Goal: Task Accomplishment & Management: Manage account settings

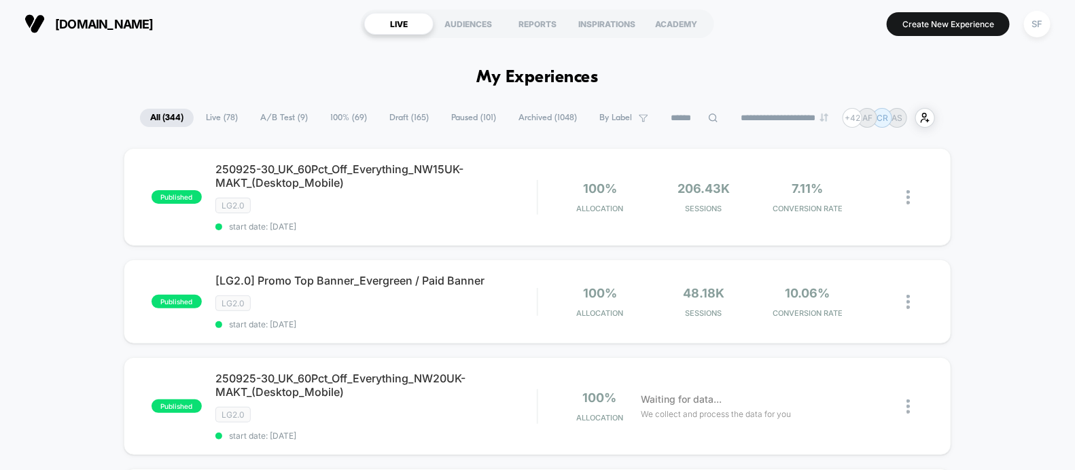
click at [665, 120] on input at bounding box center [695, 118] width 68 height 16
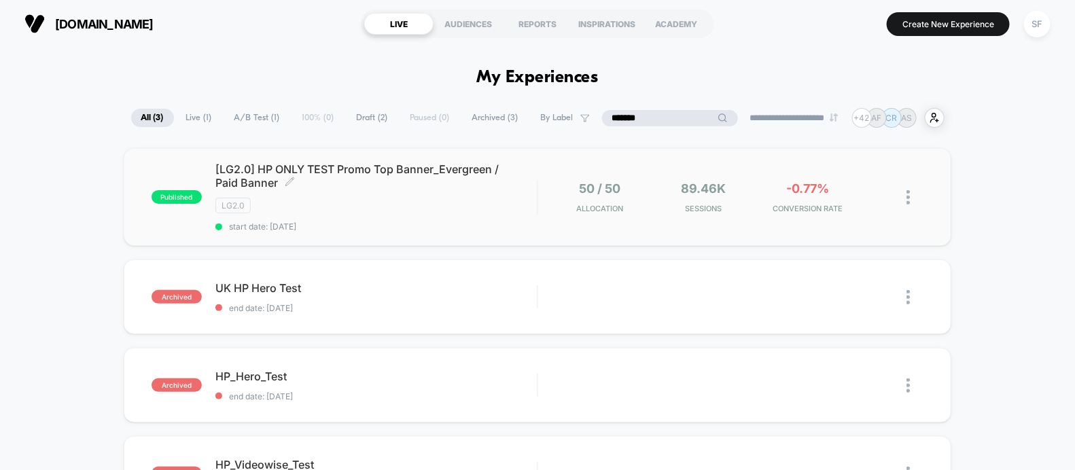
type input "*******"
click at [422, 222] on span "start date: 9/18/2025" at bounding box center [376, 227] width 322 height 10
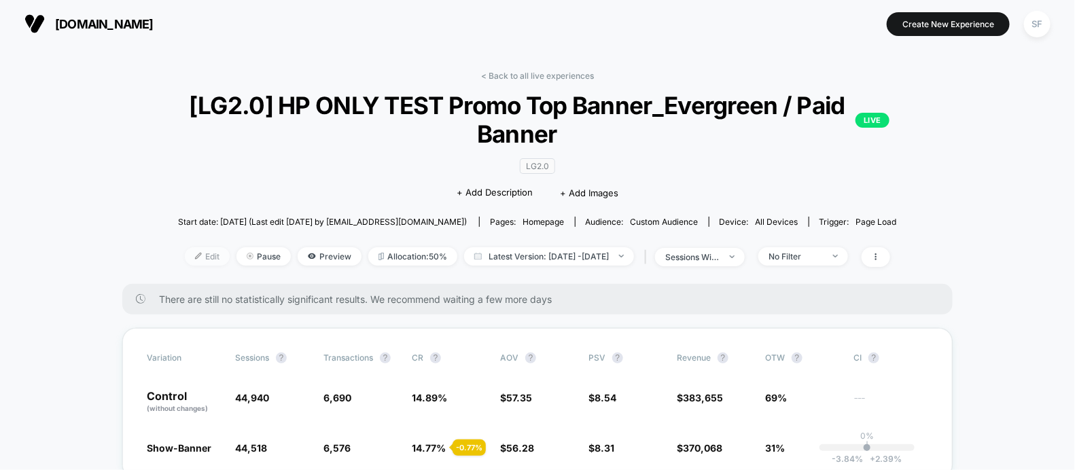
click at [185, 250] on span "Edit" at bounding box center [207, 256] width 45 height 18
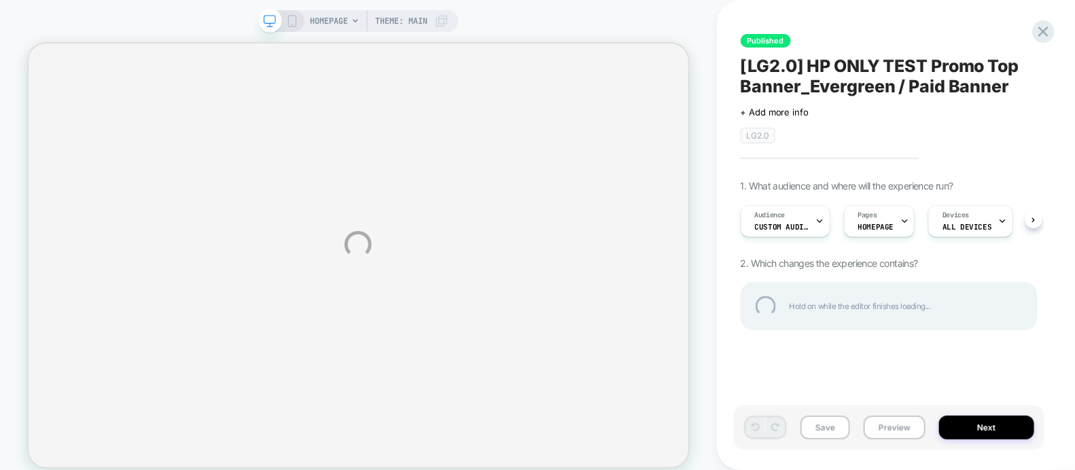
click at [769, 167] on div "HOMEPAGE Theme: MAIN Published [LG2.0] HP ONLY TEST Promo Top Banner_Evergreen …" at bounding box center [537, 244] width 1075 height 489
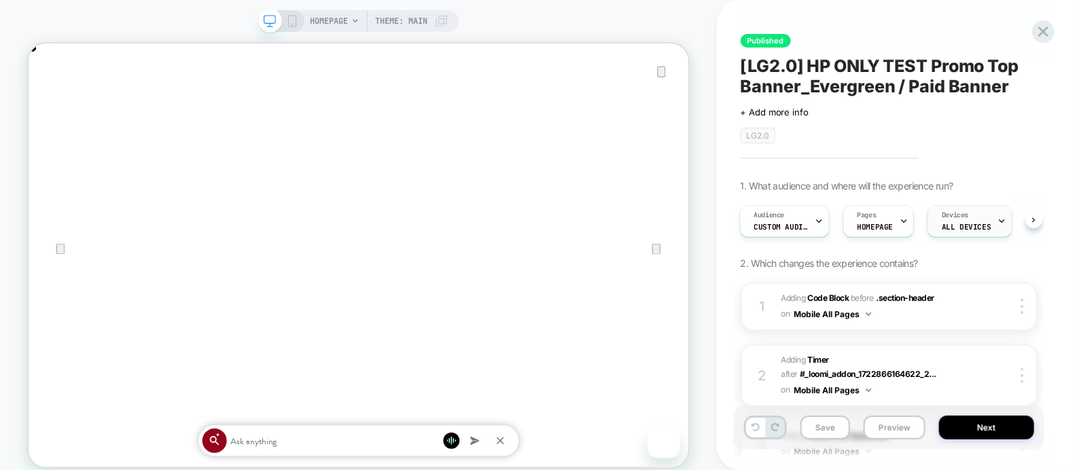
click at [1031, 220] on icon at bounding box center [1033, 220] width 5 height 5
click at [1027, 224] on div "Trigger Page Load" at bounding box center [1060, 221] width 67 height 31
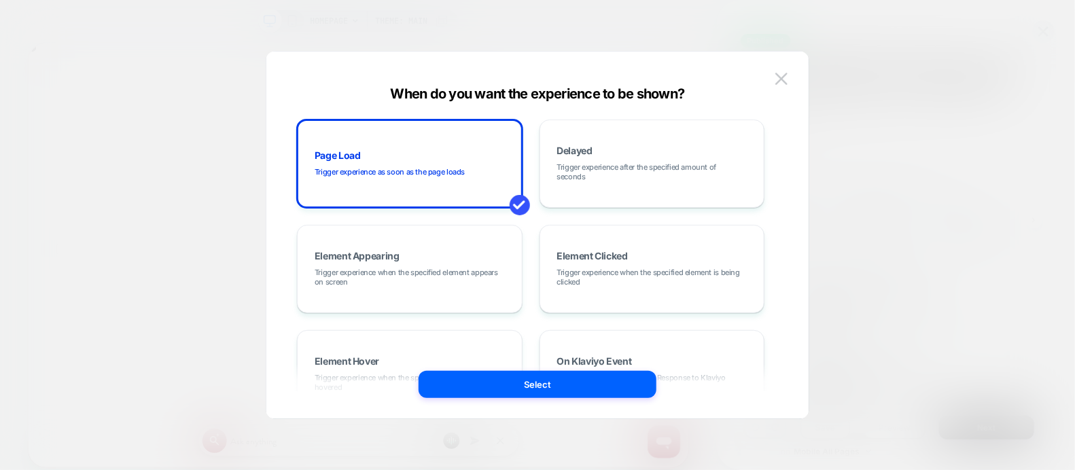
scroll to position [0, 1761]
click at [778, 82] on img at bounding box center [782, 79] width 12 height 12
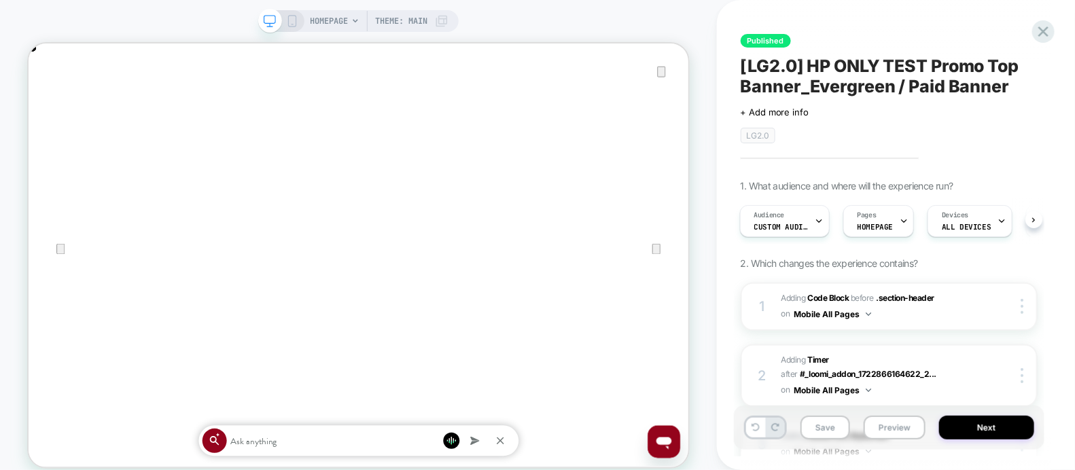
scroll to position [99, 0]
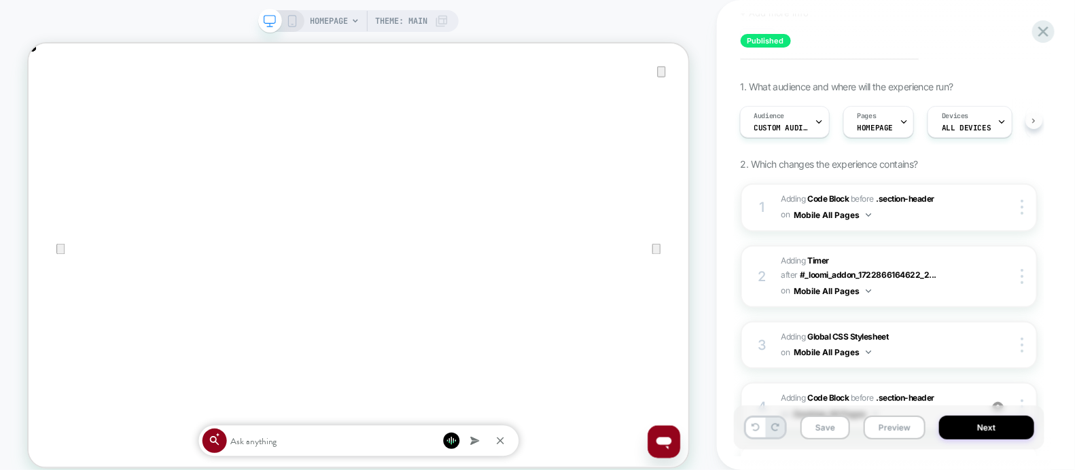
click at [1032, 120] on icon at bounding box center [1033, 120] width 5 height 5
click at [1038, 120] on button at bounding box center [1034, 120] width 17 height 17
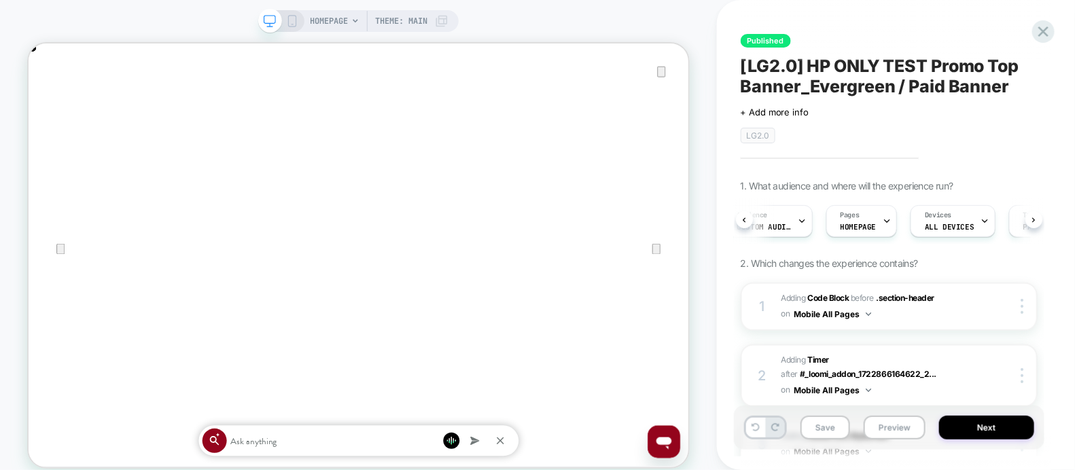
scroll to position [0, 16]
click at [747, 218] on icon at bounding box center [744, 220] width 5 height 5
click at [747, 217] on div "Audience Custom Audience Pages HOMEPAGE Devices ALL DEVICES Trigger Page Load" at bounding box center [889, 221] width 297 height 46
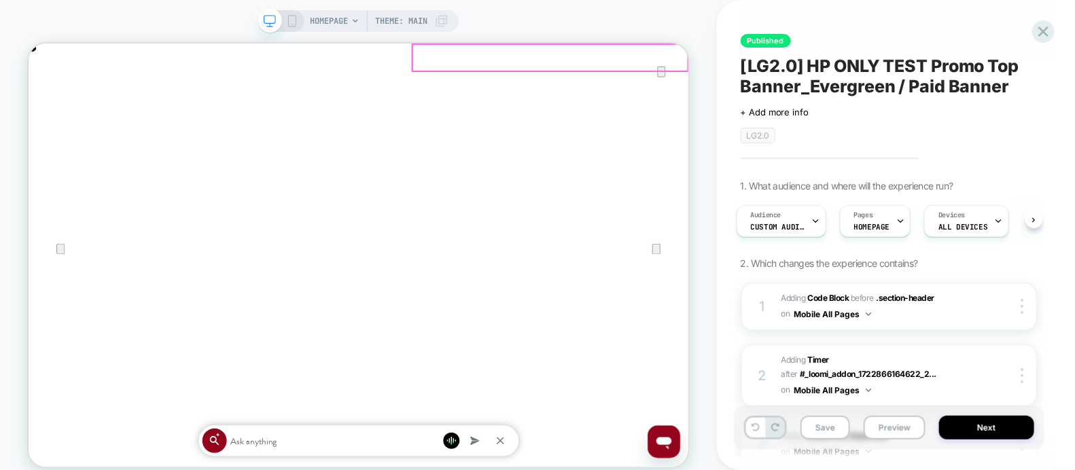
click at [50, 103] on icon "Close" at bounding box center [41, 111] width 16 height 16
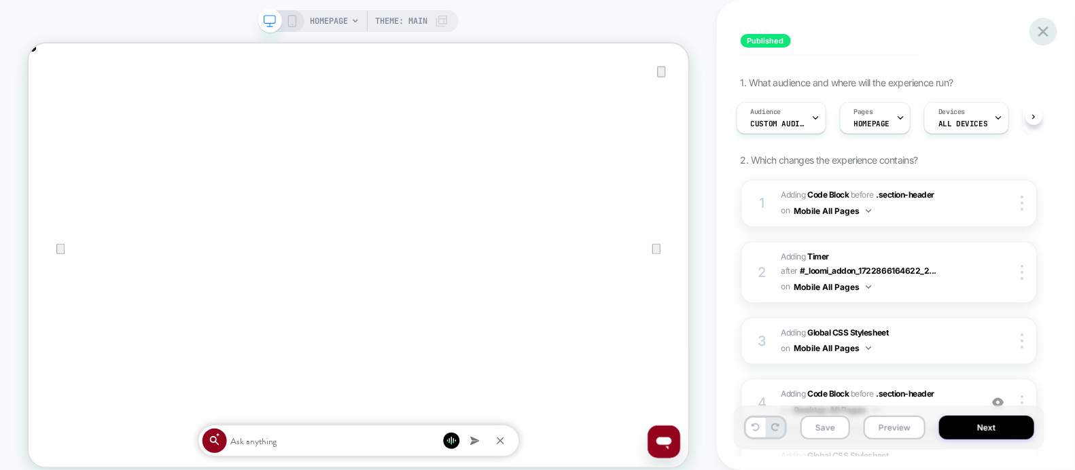
click at [1042, 31] on icon at bounding box center [1044, 32] width 10 height 10
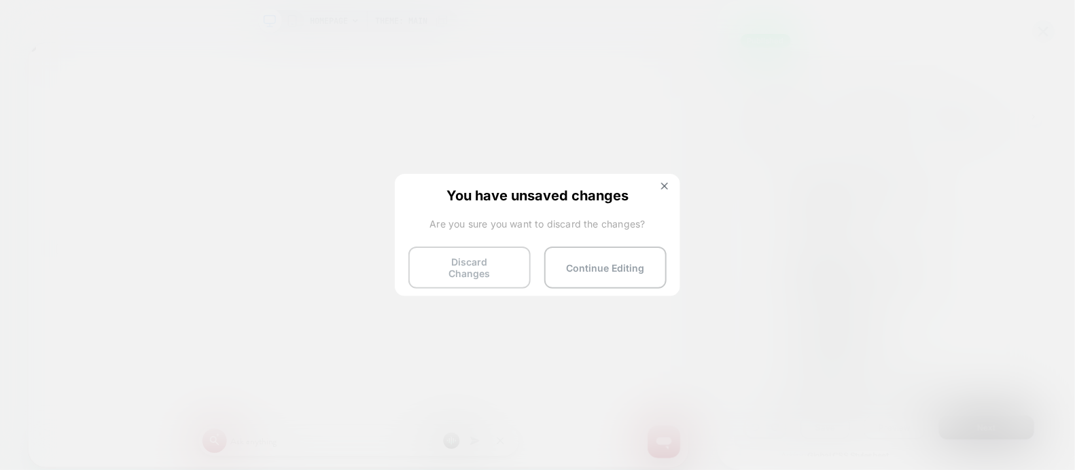
click at [485, 263] on button "Discard Changes" at bounding box center [470, 268] width 122 height 42
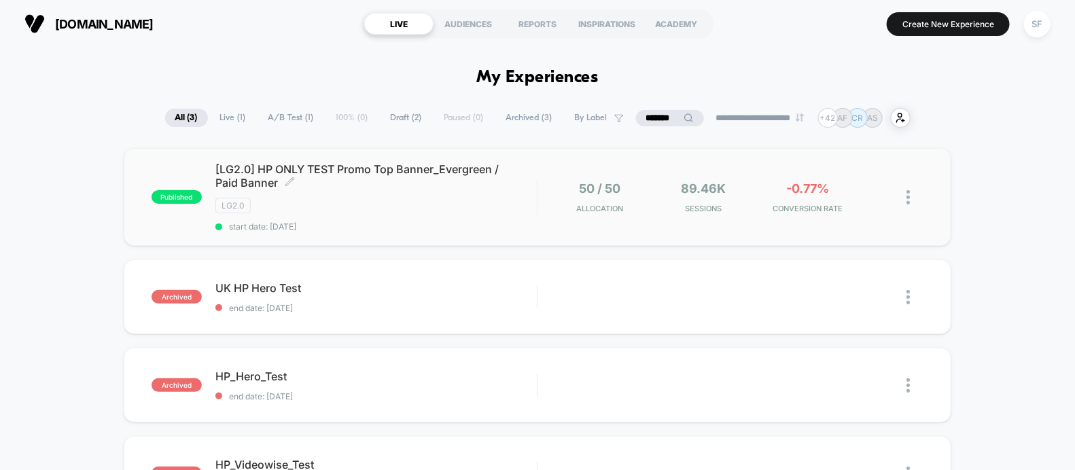
click at [360, 212] on div "LG2.0" at bounding box center [376, 206] width 322 height 16
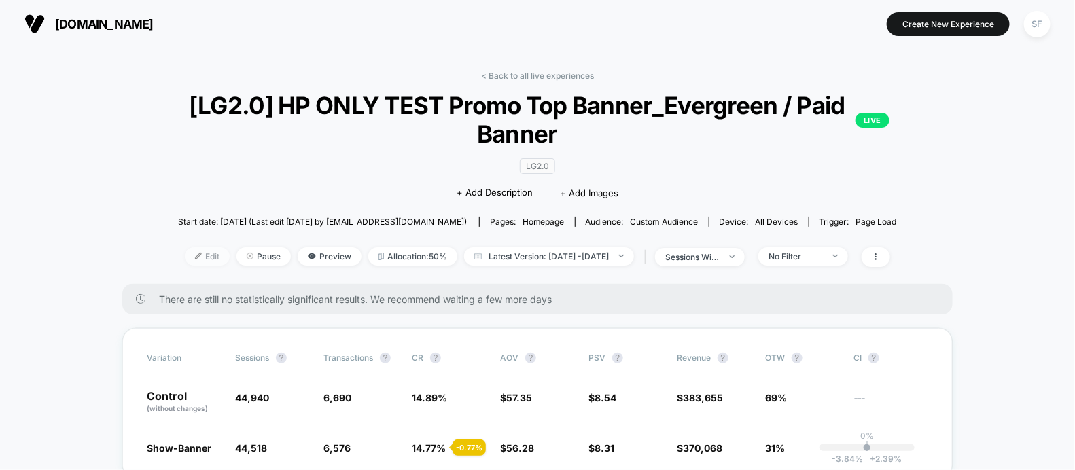
click at [193, 258] on span "Edit" at bounding box center [207, 256] width 45 height 18
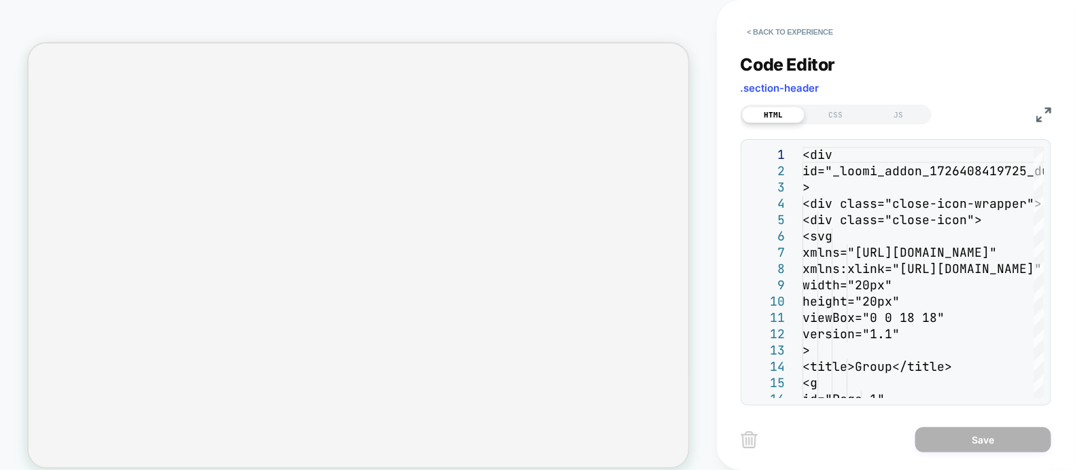
click at [761, 37] on button "< Back to experience" at bounding box center [790, 32] width 99 height 22
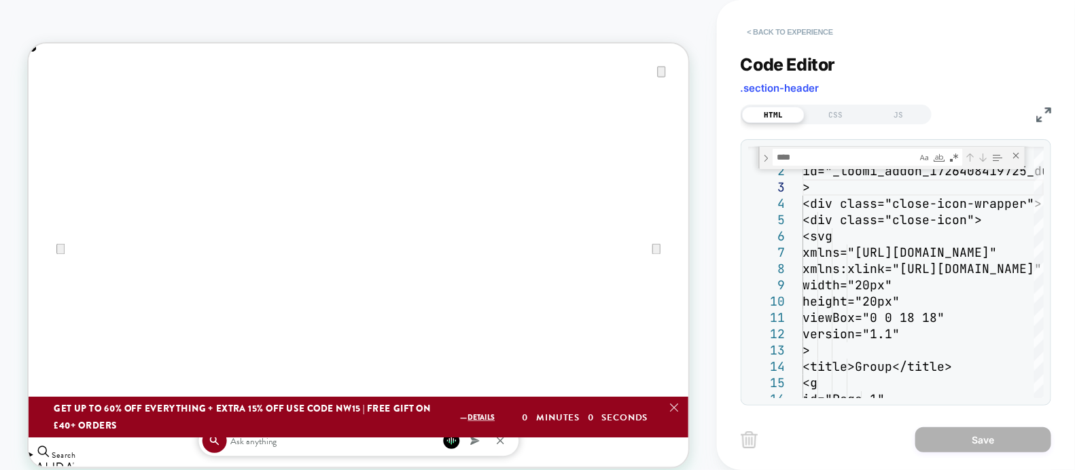
click at [782, 32] on button "< Back to experience" at bounding box center [790, 32] width 99 height 22
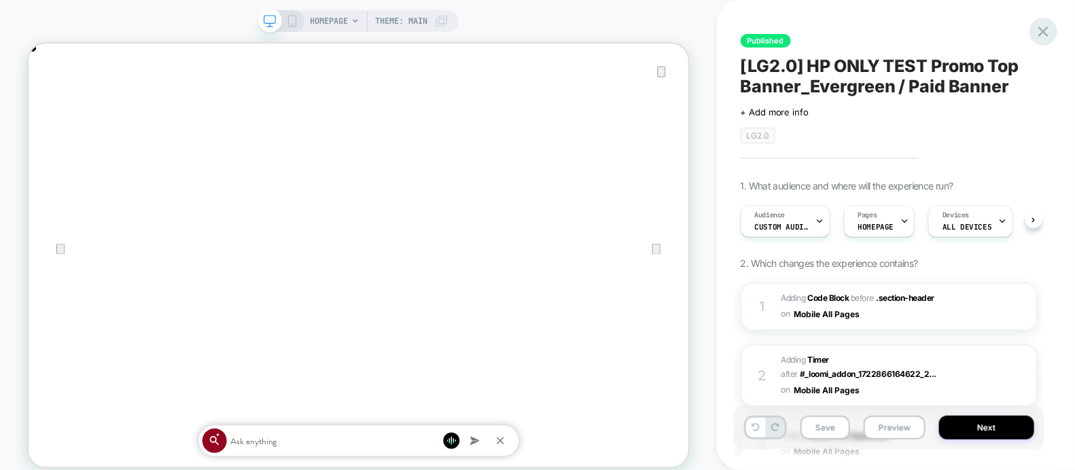
click at [1043, 35] on icon at bounding box center [1044, 31] width 18 height 18
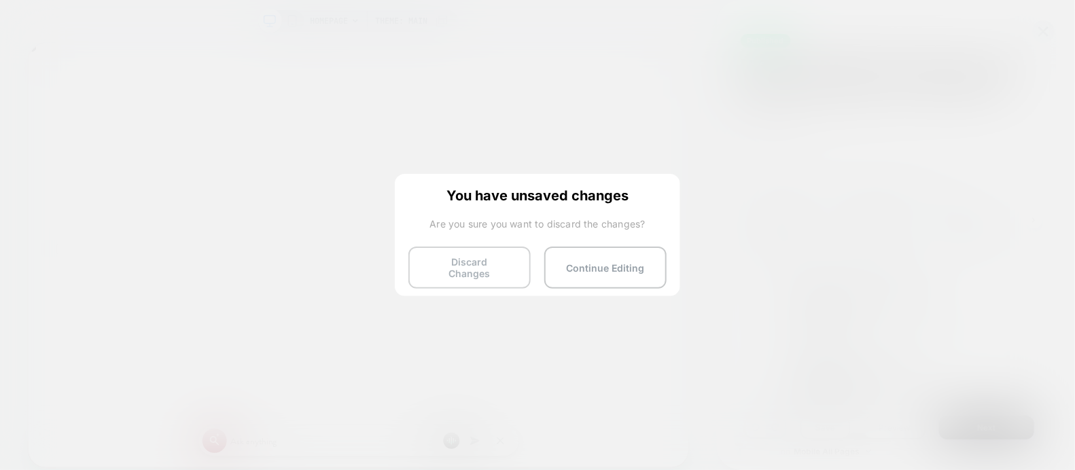
click at [483, 260] on button "Discard Changes" at bounding box center [470, 268] width 122 height 42
click at [476, 260] on button "Discard Changes" at bounding box center [470, 268] width 122 height 42
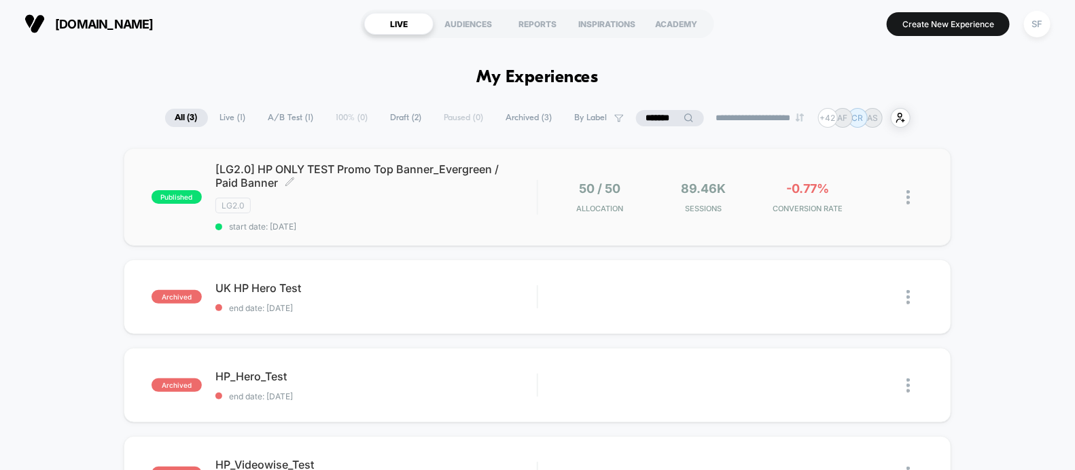
click at [347, 215] on div "[LG2.0] HP ONLY TEST Promo Top Banner_Evergreen / Paid Banner Click to edit exp…" at bounding box center [376, 196] width 322 height 69
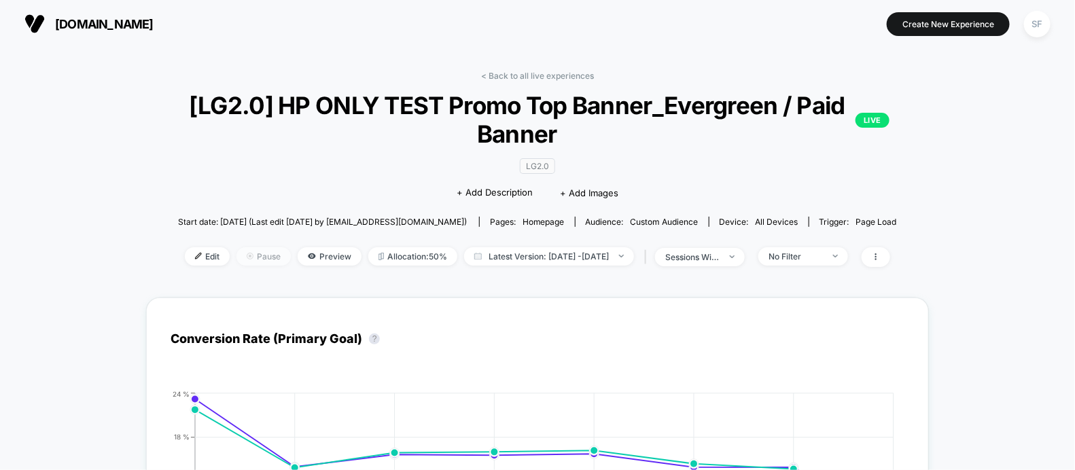
click at [239, 254] on span "Pause" at bounding box center [264, 256] width 54 height 18
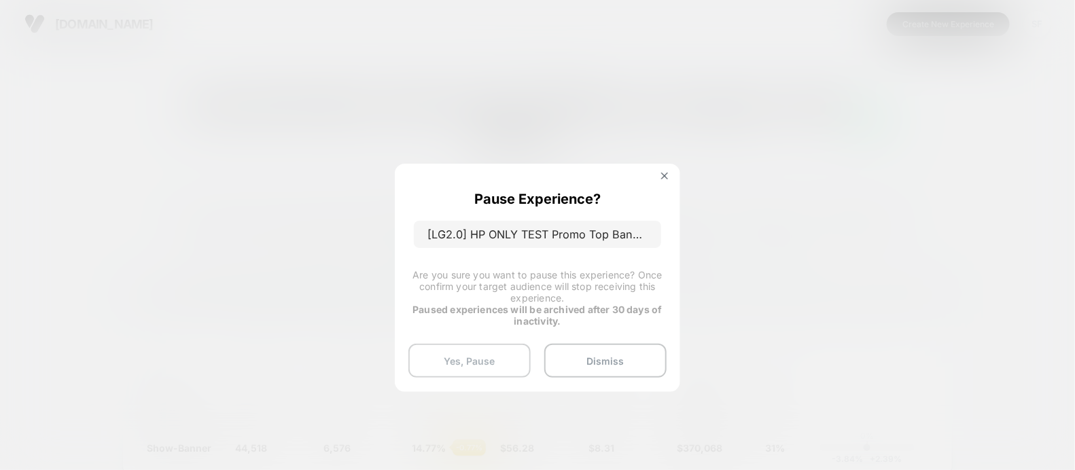
click at [496, 358] on button "Yes, Pause" at bounding box center [470, 361] width 122 height 34
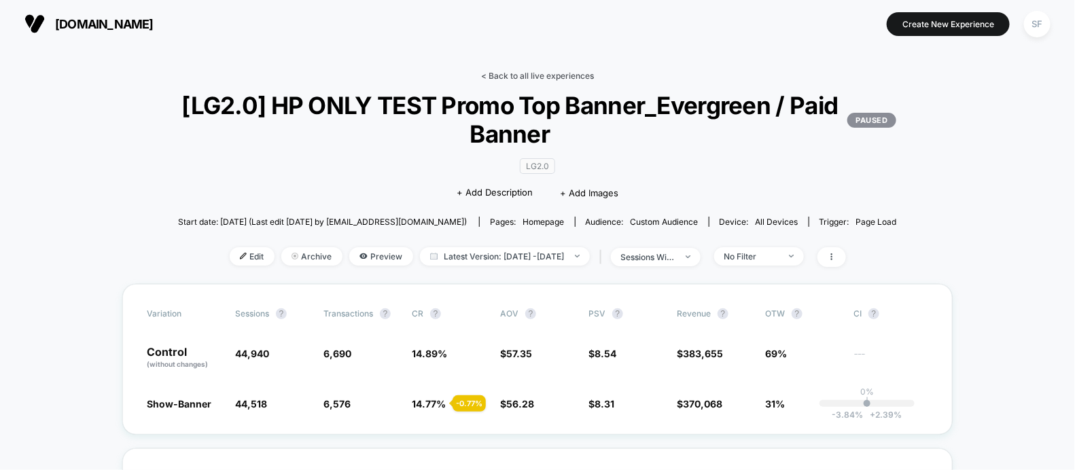
click at [540, 71] on link "< Back to all live experiences" at bounding box center [537, 76] width 113 height 10
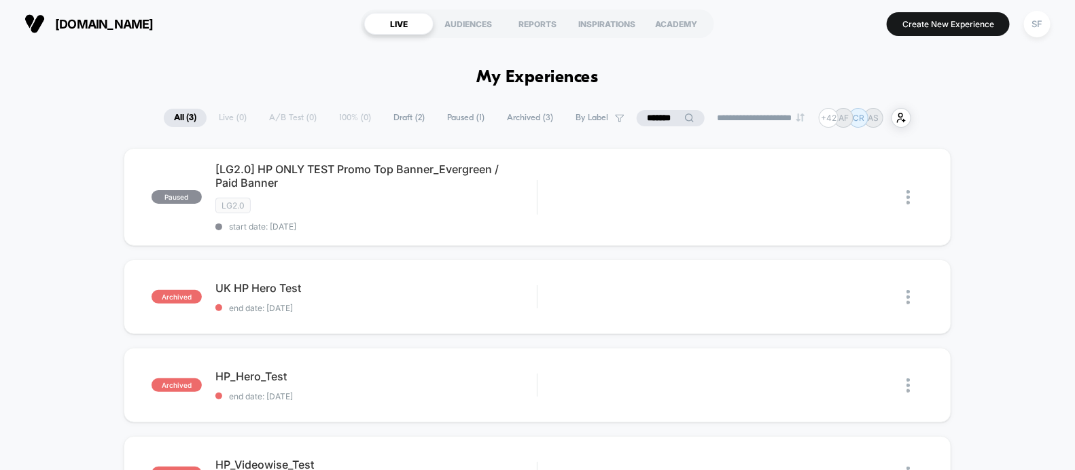
click at [667, 114] on input "*******" at bounding box center [671, 118] width 68 height 16
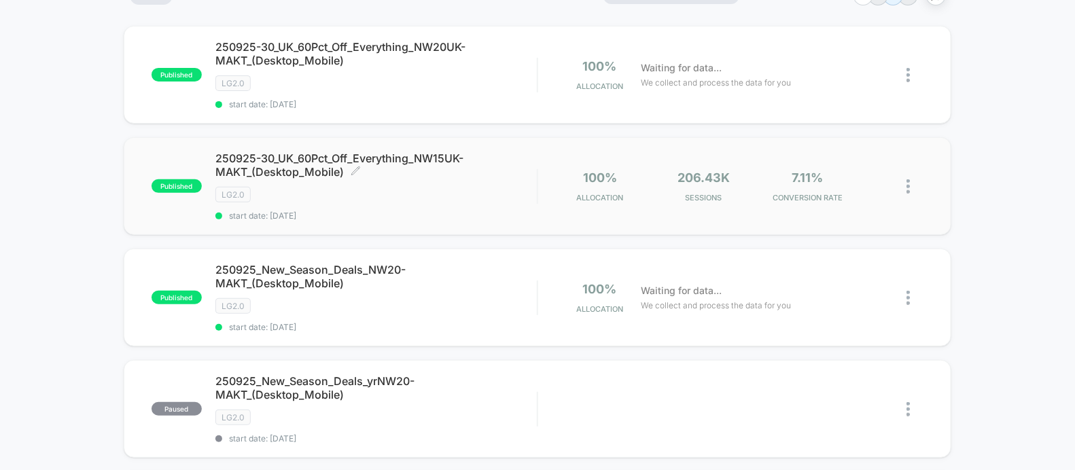
scroll to position [125, 0]
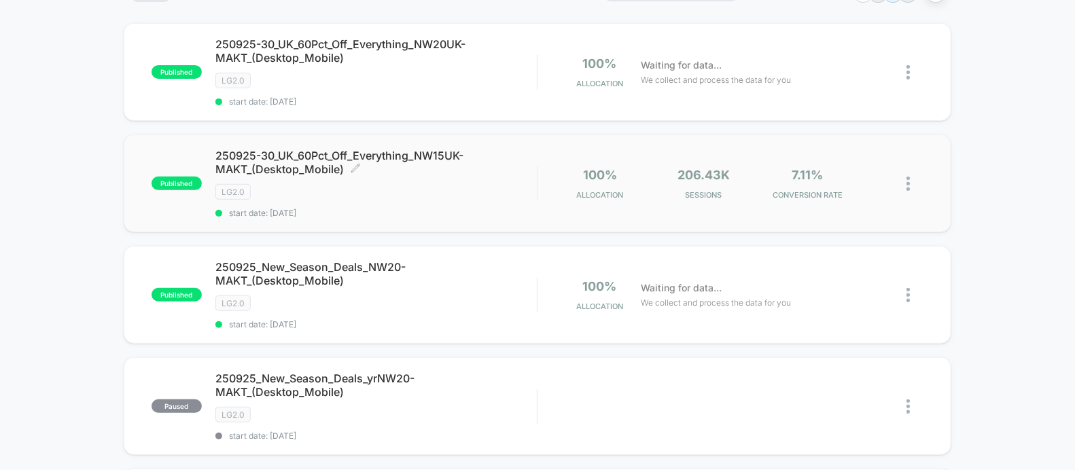
type input "****"
click at [434, 171] on span "250925-30_UK_60Pct_Off_Everything_NW15UK-MAKT_(Desktop_Mobile) Click to edit ex…" at bounding box center [376, 162] width 322 height 27
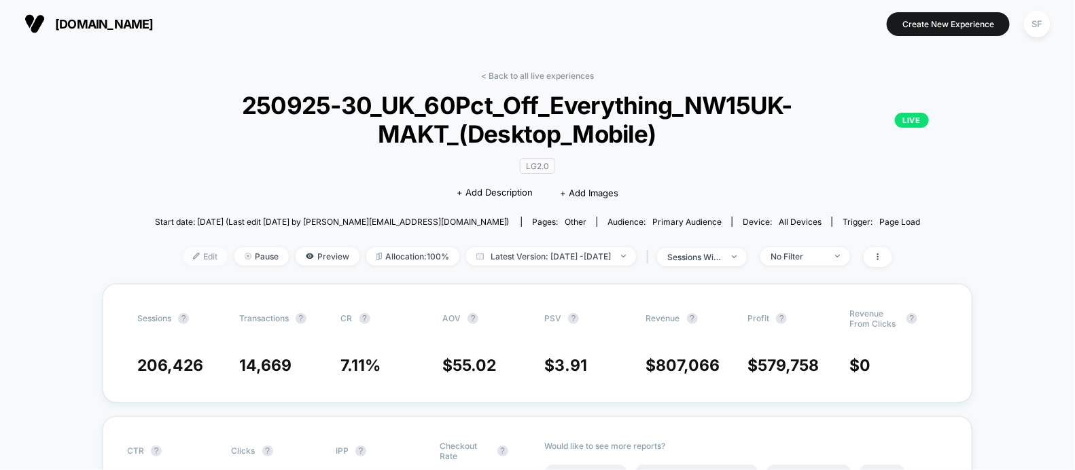
click at [184, 253] on span "Edit" at bounding box center [205, 256] width 45 height 18
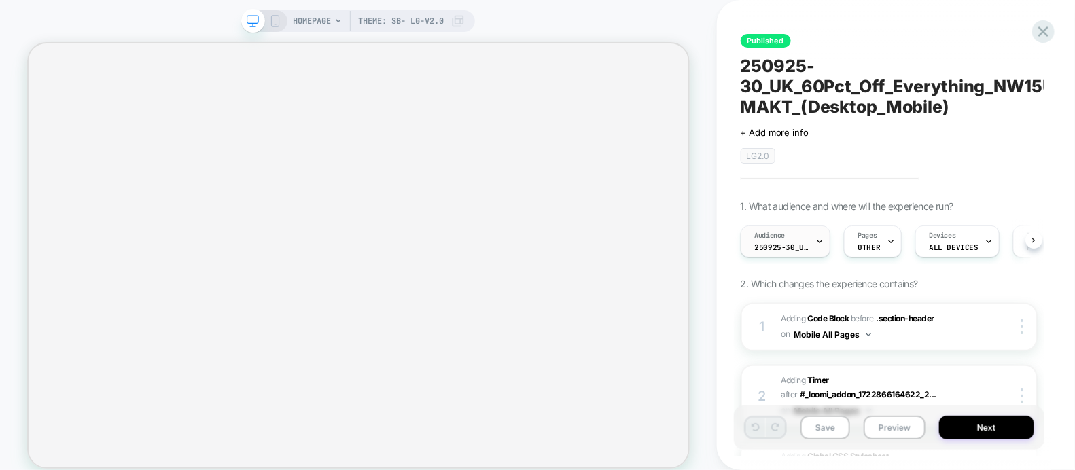
click at [798, 243] on span "250925-30_UK_VisitBanner_NW15UK-MAKT" at bounding box center [782, 248] width 54 height 10
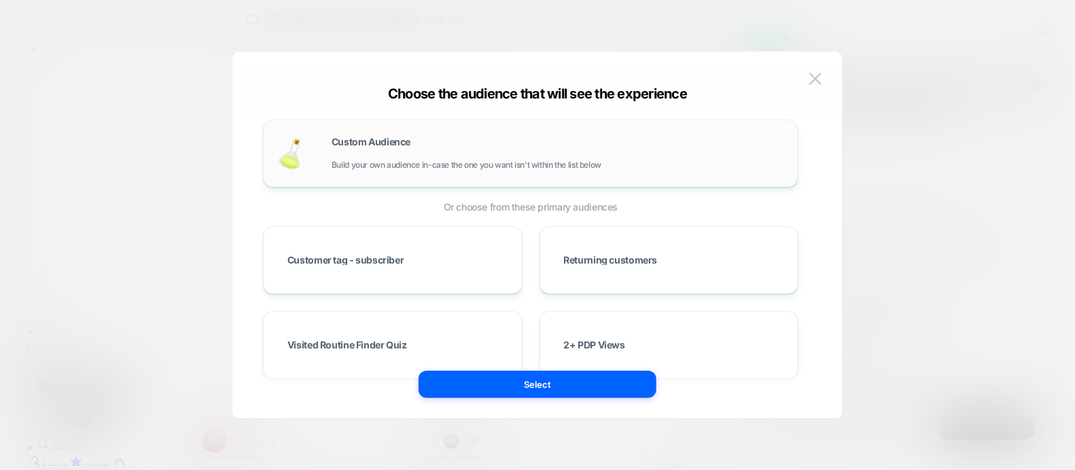
click at [506, 167] on span "Build your own audience in-case the one you want isn't within the list below" at bounding box center [467, 165] width 270 height 10
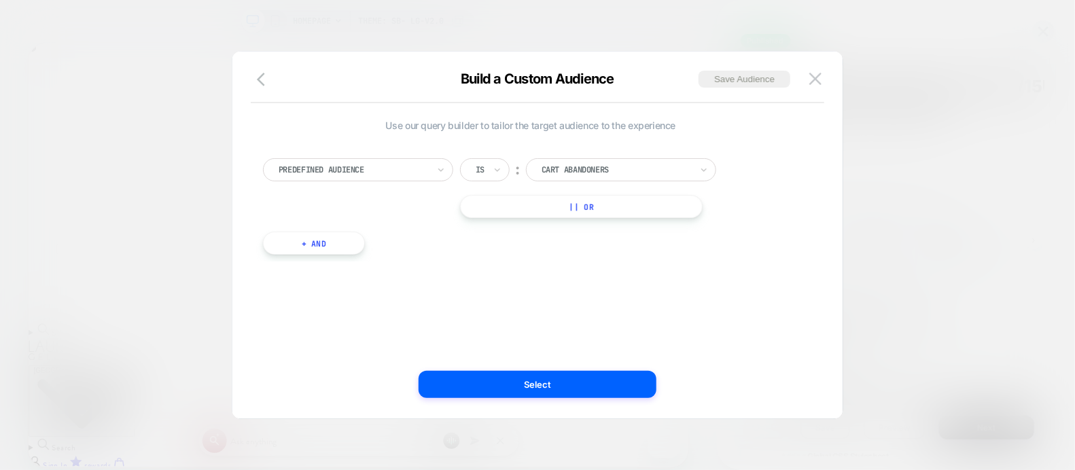
click at [500, 158] on div "Is" at bounding box center [485, 169] width 50 height 23
click at [513, 135] on div "Use our query builder to tailor the target audience to the experience Predefine…" at bounding box center [531, 194] width 536 height 149
click at [413, 164] on div at bounding box center [354, 170] width 150 height 12
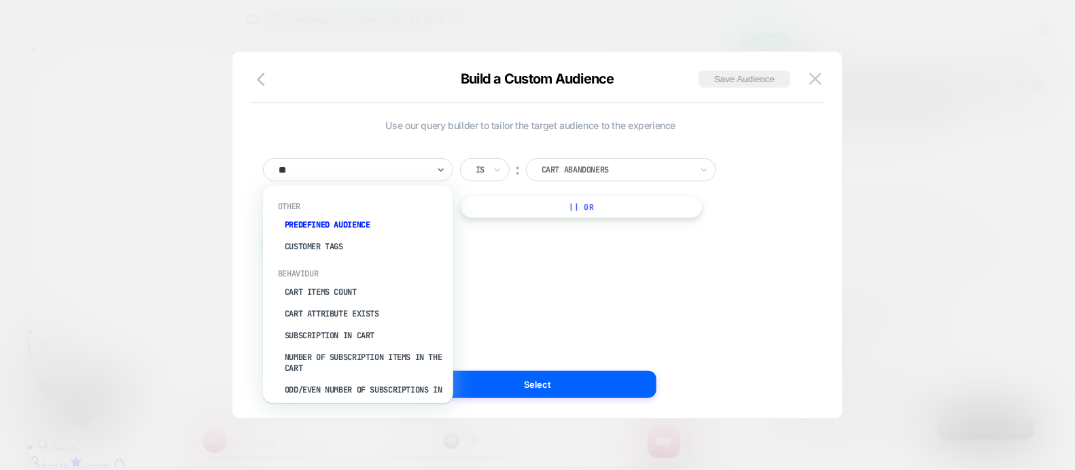
type input "***"
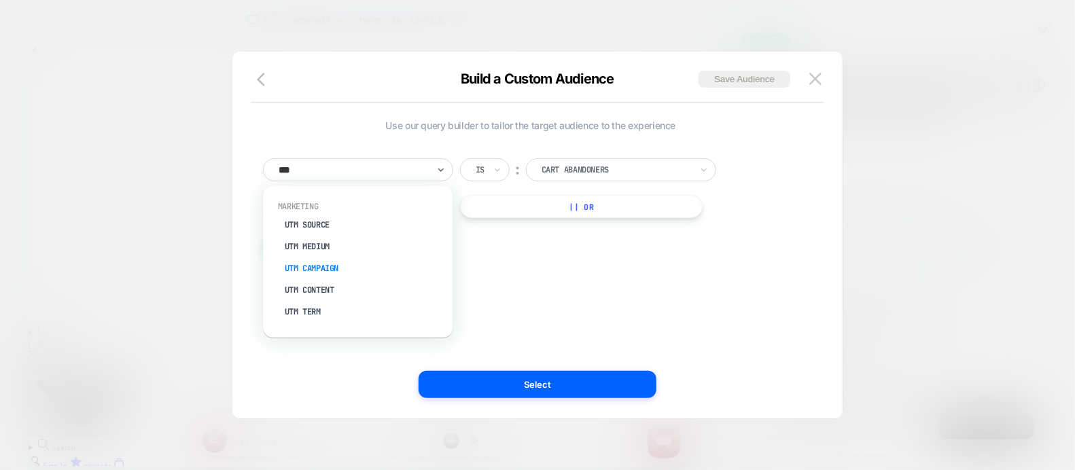
click at [337, 264] on div "UTM Campaign" at bounding box center [365, 269] width 177 height 22
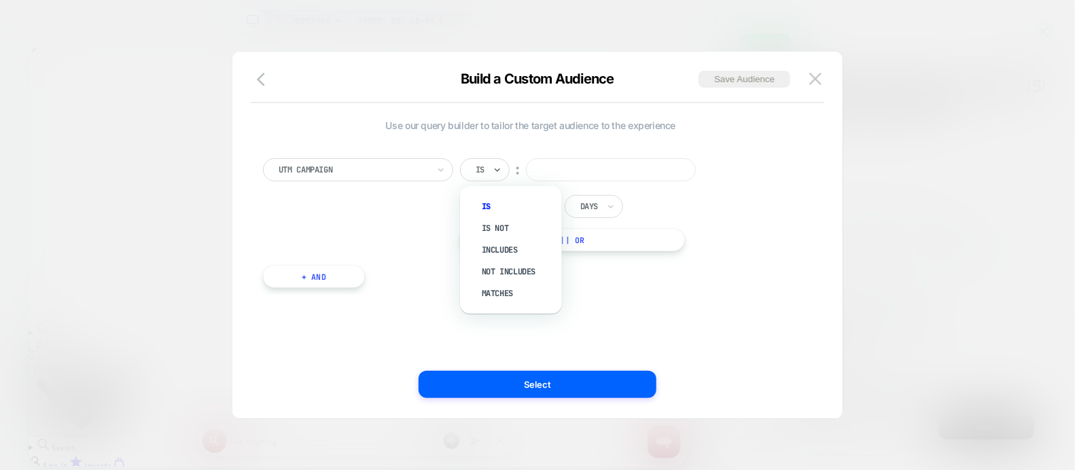
click at [482, 164] on div at bounding box center [480, 170] width 9 height 12
click at [498, 172] on icon at bounding box center [498, 170] width 10 height 14
click at [505, 251] on div "Includes" at bounding box center [518, 250] width 88 height 22
click at [498, 249] on button "|| Or" at bounding box center [584, 239] width 249 height 23
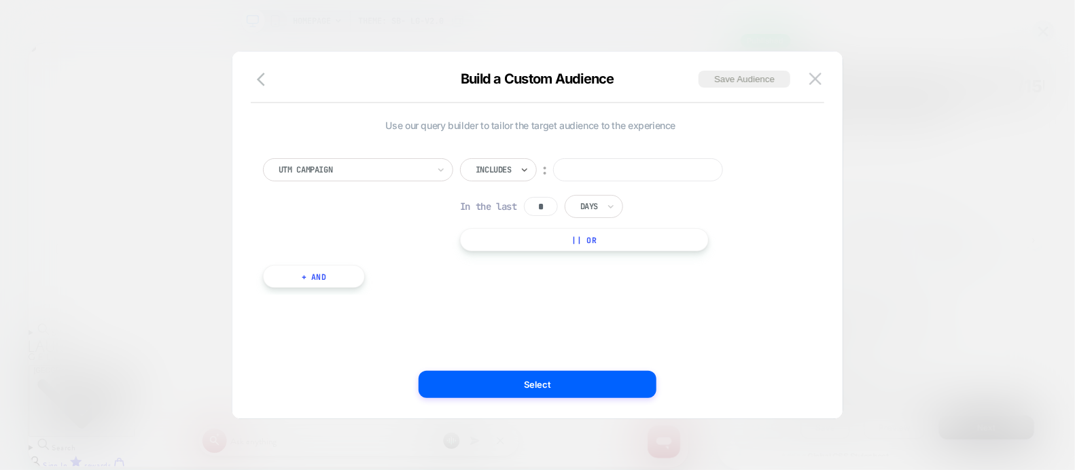
click at [597, 171] on input at bounding box center [638, 169] width 170 height 23
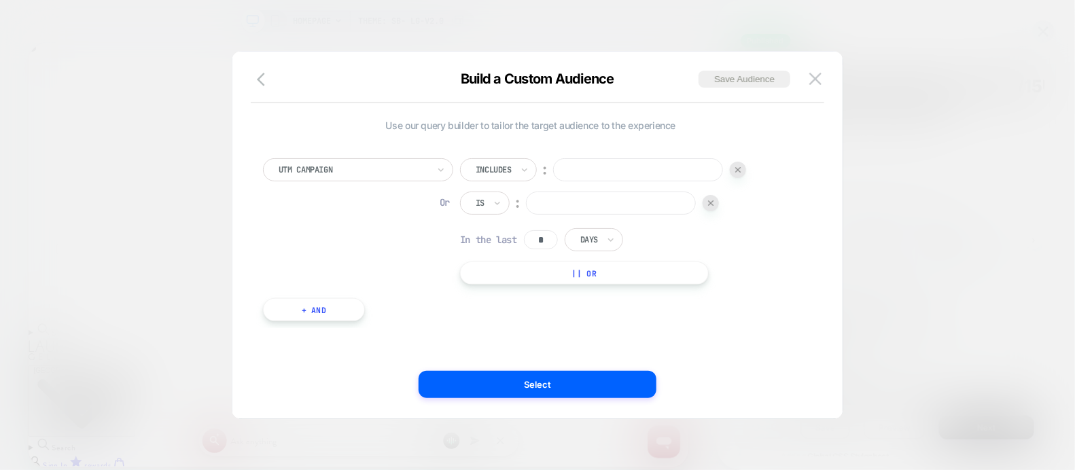
click at [718, 205] on div at bounding box center [711, 203] width 16 height 16
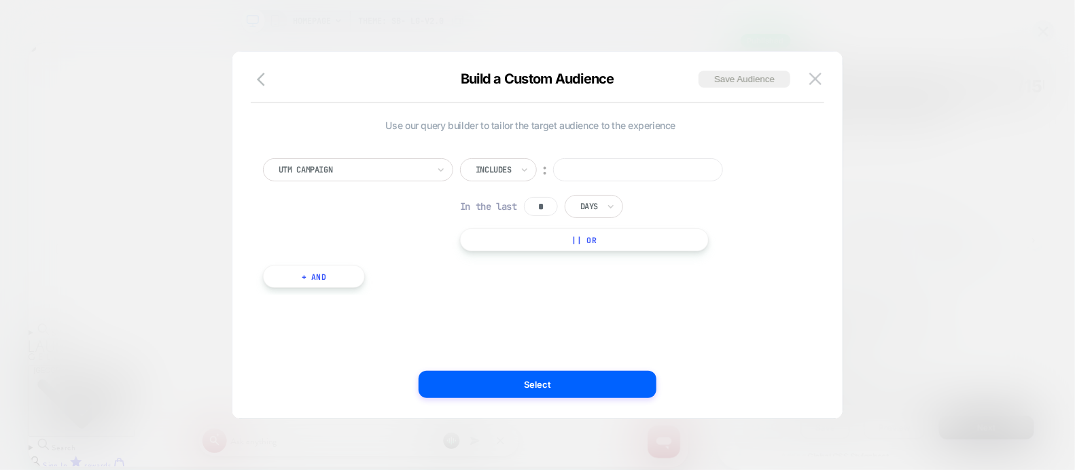
click at [649, 174] on input at bounding box center [638, 169] width 170 height 23
paste input "*"
drag, startPoint x: 587, startPoint y: 168, endPoint x: 540, endPoint y: 166, distance: 46.9
click at [540, 166] on div "Includes ︰ **" at bounding box center [603, 169] width 286 height 23
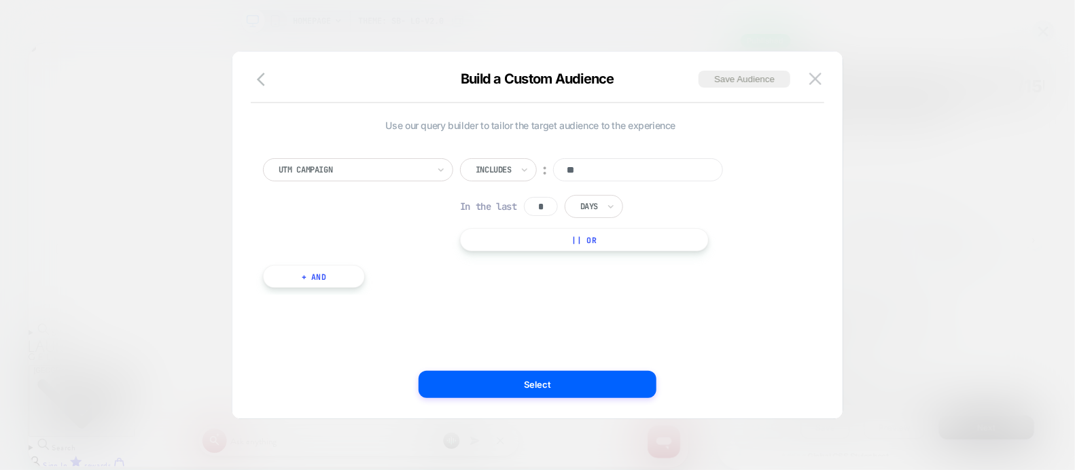
paste input "**********"
click at [573, 167] on input "**********" at bounding box center [638, 169] width 170 height 23
type input "**********"
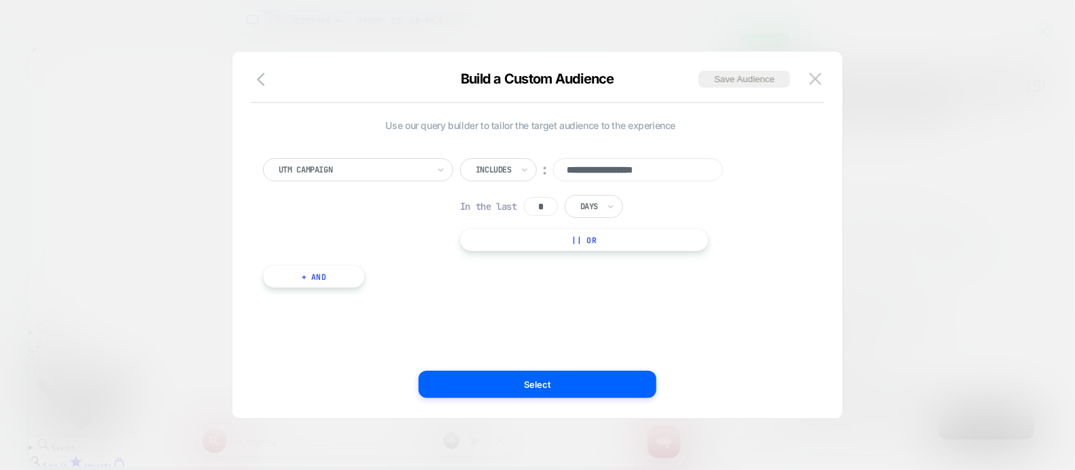
scroll to position [0, 0]
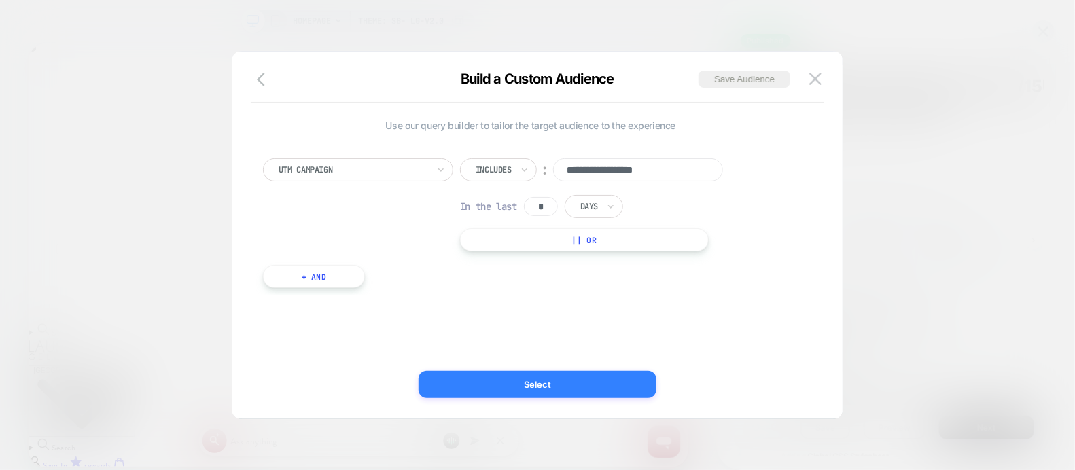
click at [481, 384] on button "Select" at bounding box center [538, 384] width 238 height 27
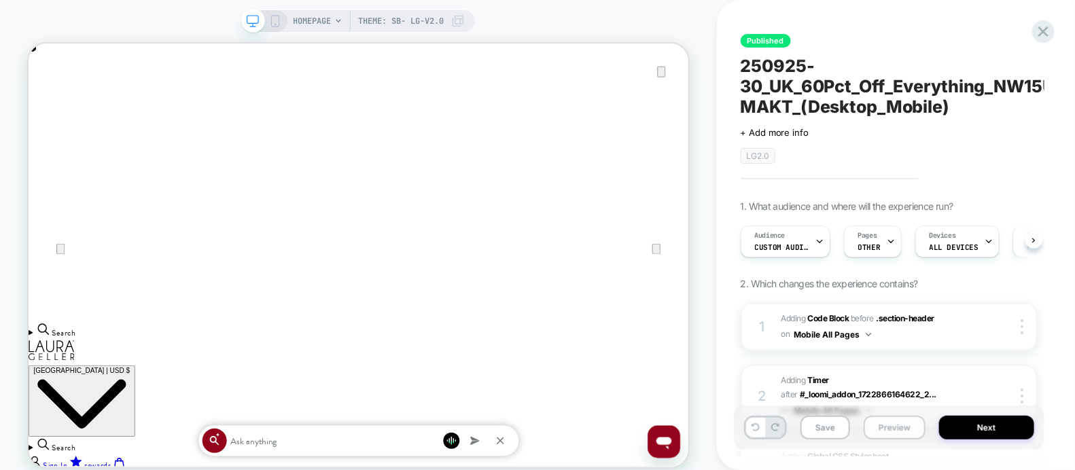
scroll to position [0, 1761]
click at [826, 428] on button "Save" at bounding box center [826, 428] width 50 height 24
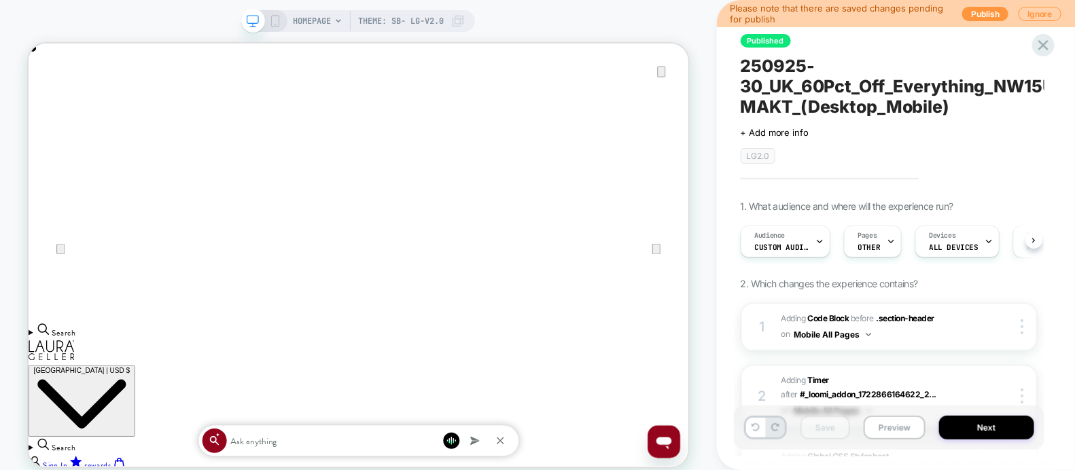
scroll to position [0, 880]
click at [979, 18] on button "Publish" at bounding box center [985, 14] width 46 height 14
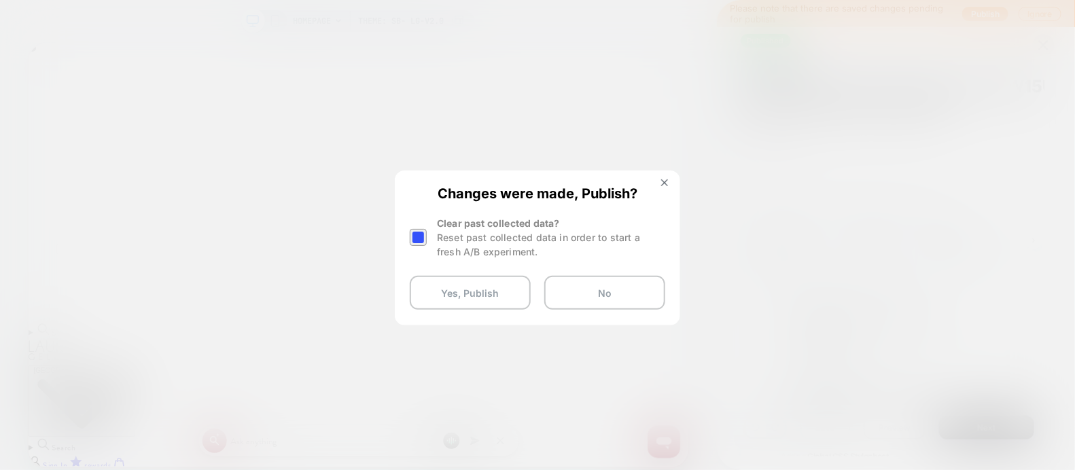
scroll to position [0, 0]
click at [421, 239] on div at bounding box center [418, 237] width 17 height 17
click at [468, 300] on button "Yes, Publish" at bounding box center [470, 293] width 121 height 34
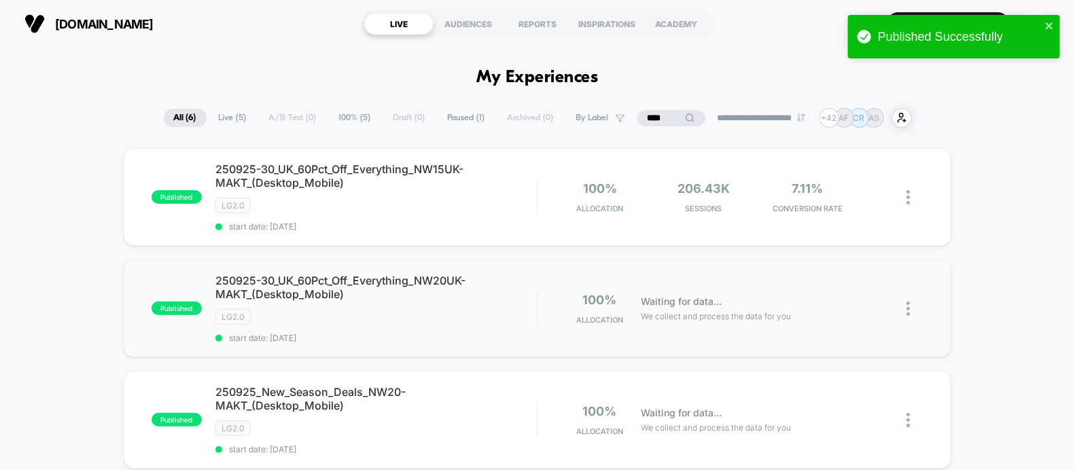
click at [400, 329] on div "250925-30_UK_60Pct_Off_Everything_NW20UK-MAKT_(Desktop_Mobile) LG2.0 start date…" at bounding box center [376, 308] width 322 height 69
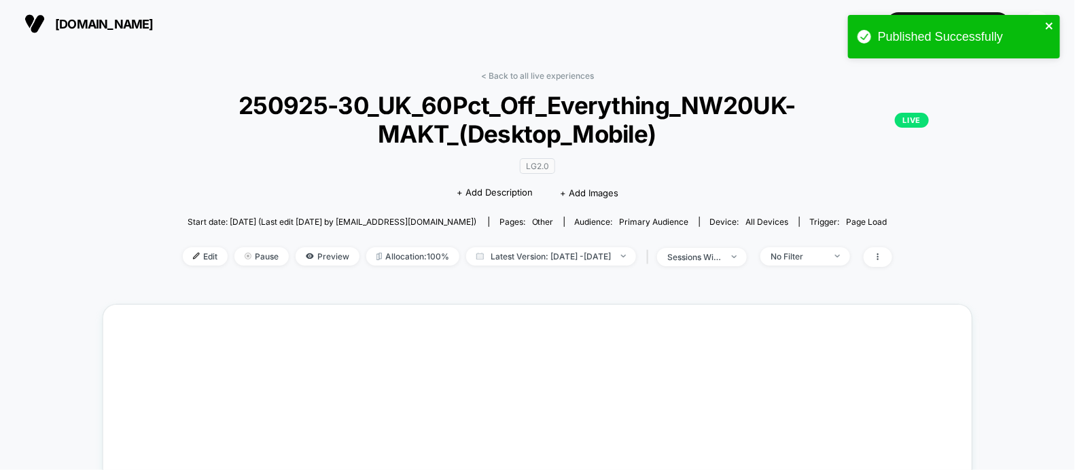
click at [1050, 20] on icon "close" at bounding box center [1050, 25] width 10 height 11
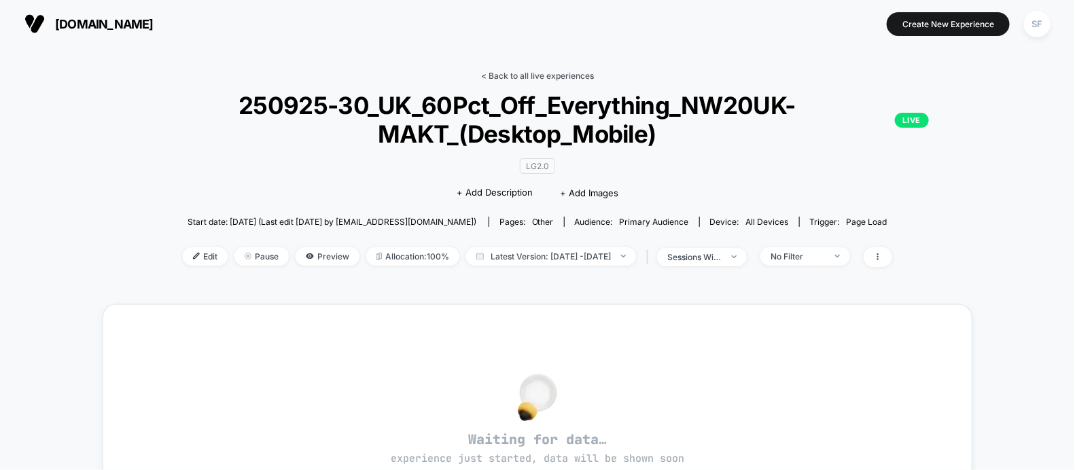
click at [555, 74] on link "< Back to all live experiences" at bounding box center [537, 76] width 113 height 10
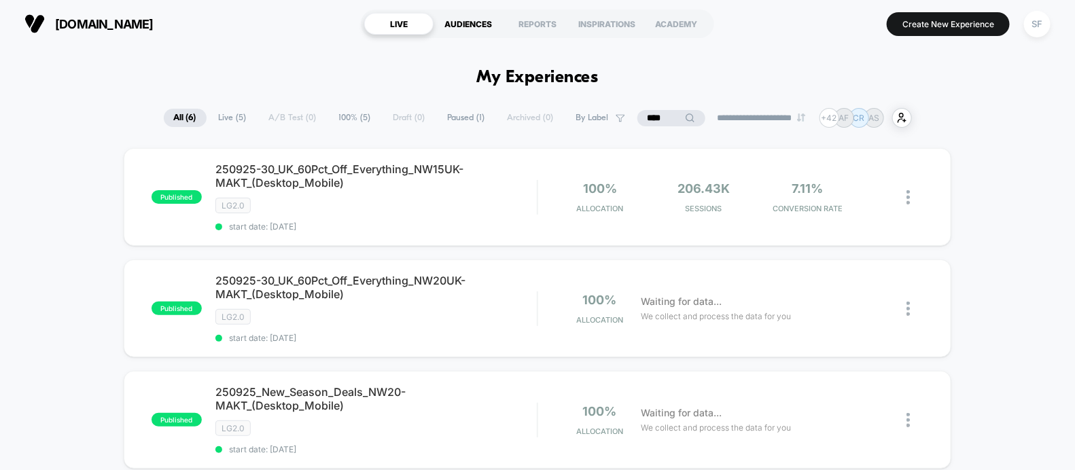
click at [489, 20] on div "AUDIENCES" at bounding box center [468, 24] width 69 height 22
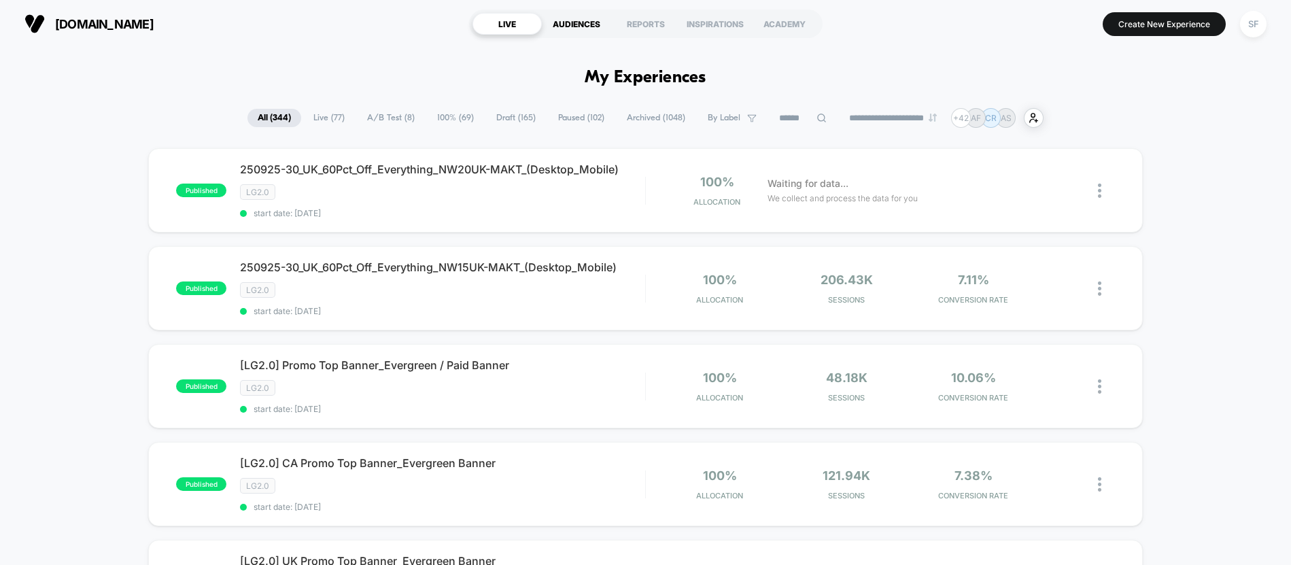
click at [587, 13] on div "AUDIENCES" at bounding box center [576, 24] width 69 height 22
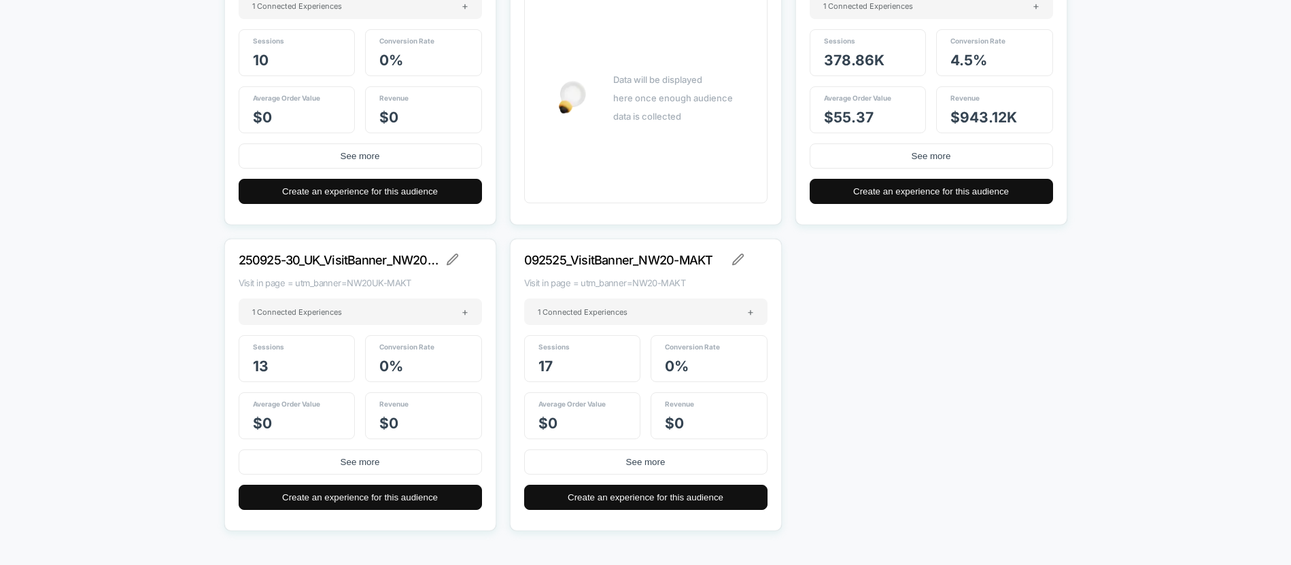
scroll to position [20225, 0]
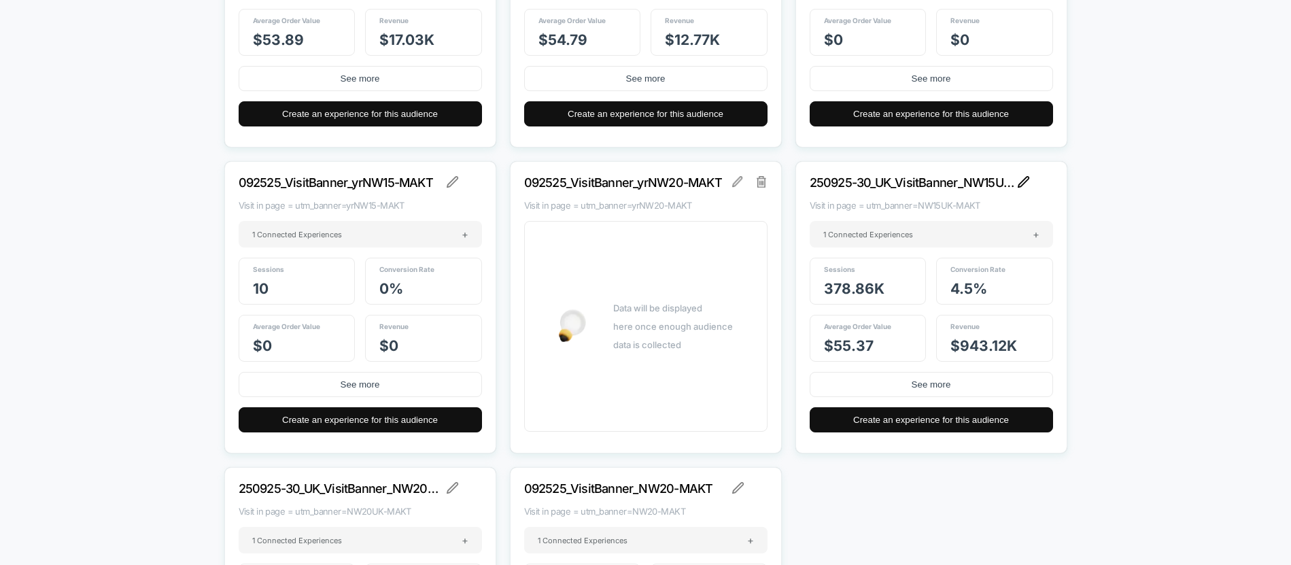
click at [1026, 184] on img at bounding box center [1024, 182] width 12 height 12
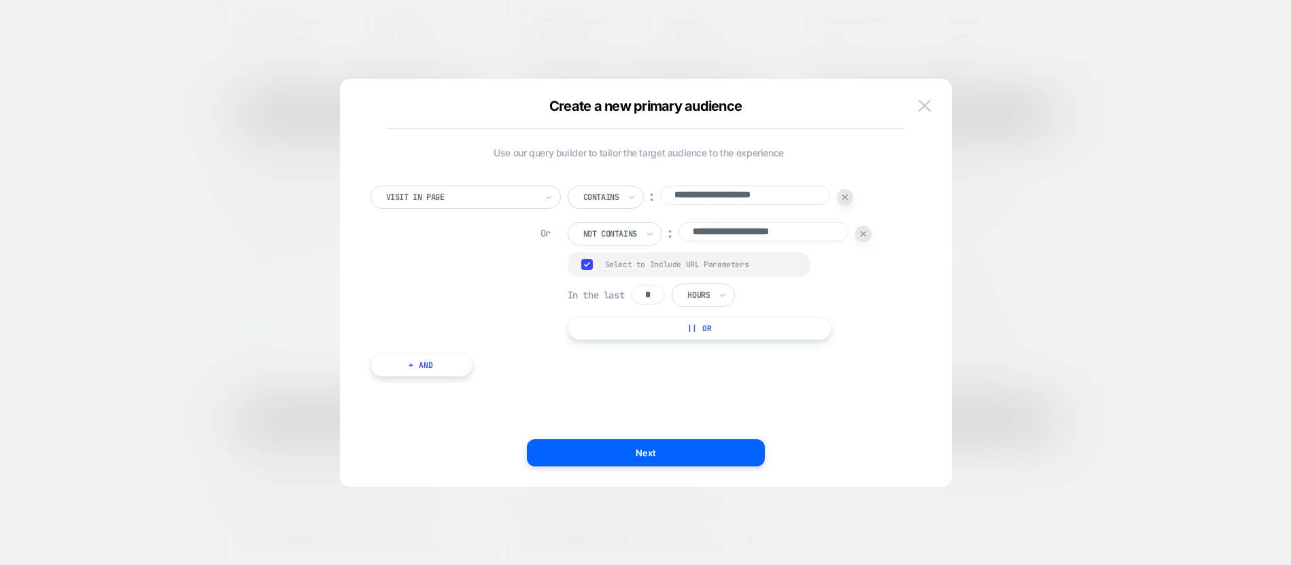
click at [871, 237] on div at bounding box center [863, 234] width 16 height 16
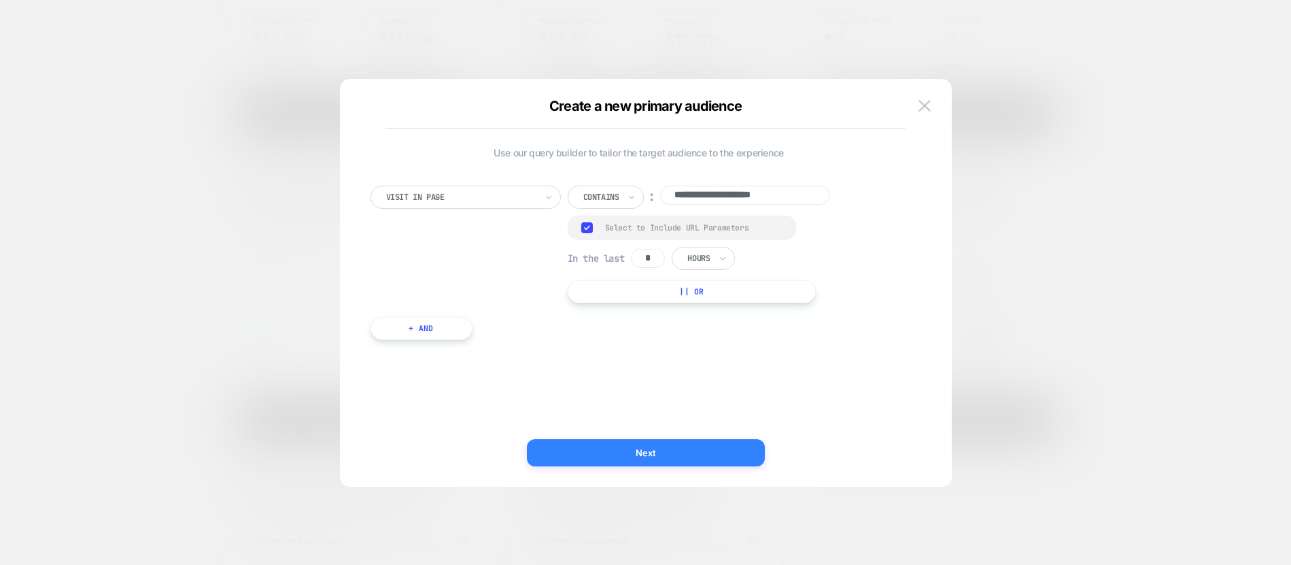
click at [580, 459] on button "Next" at bounding box center [646, 452] width 238 height 27
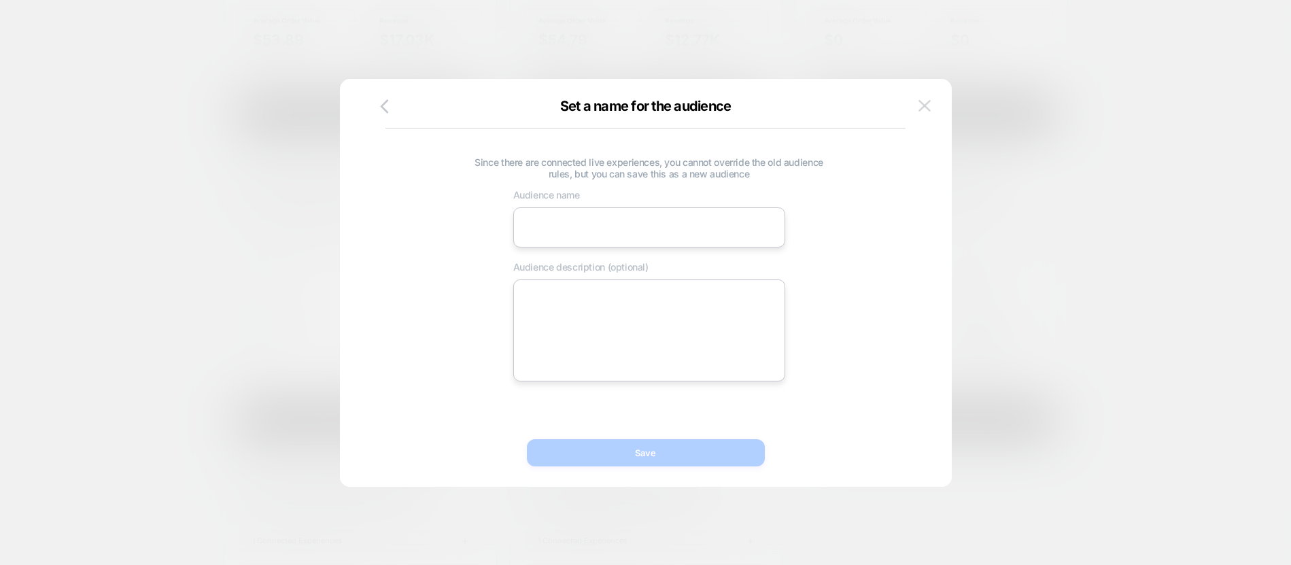
click at [923, 103] on img at bounding box center [924, 106] width 12 height 12
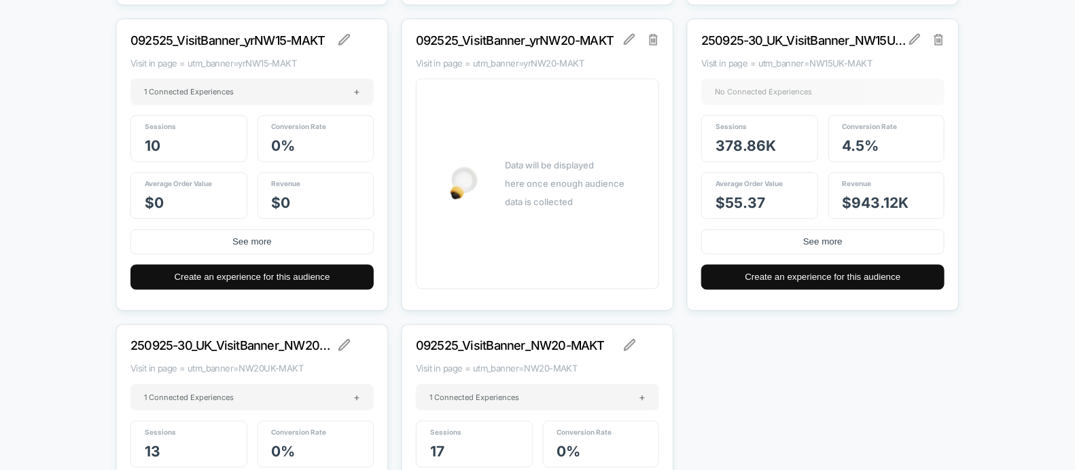
scroll to position [20398, 0]
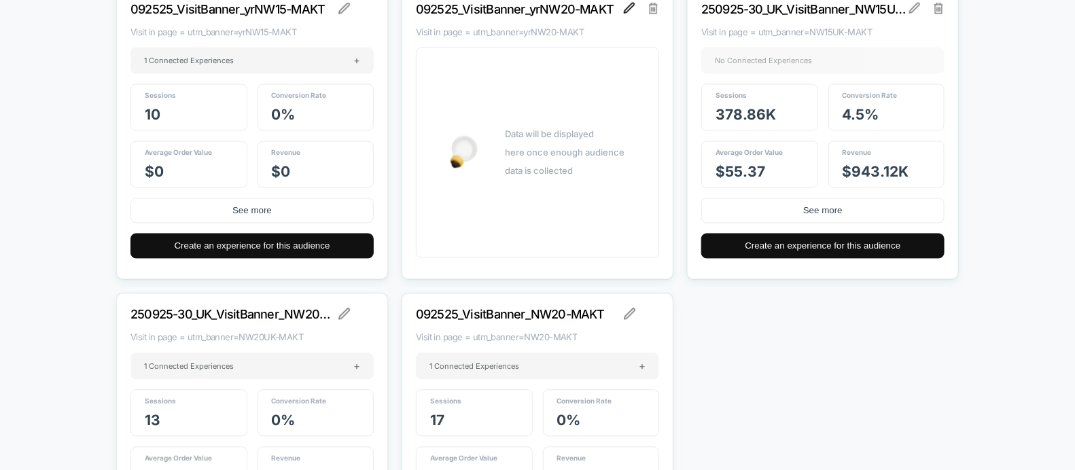
click at [629, 6] on img at bounding box center [629, 8] width 11 height 11
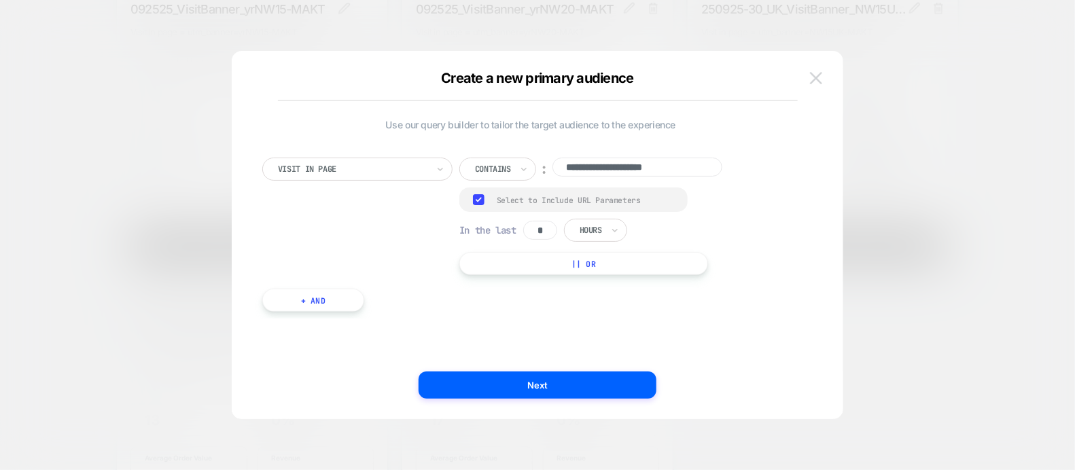
click at [814, 78] on img at bounding box center [816, 78] width 12 height 12
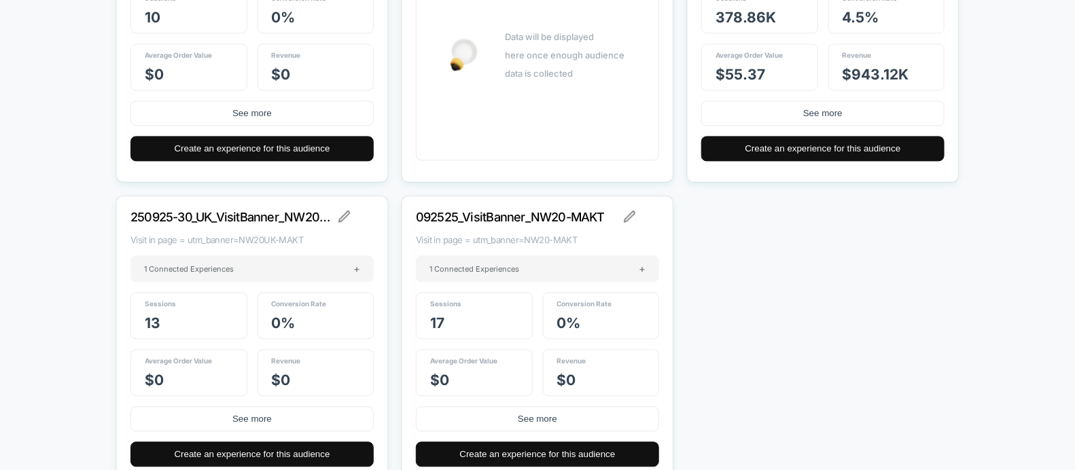
scroll to position [20519, 0]
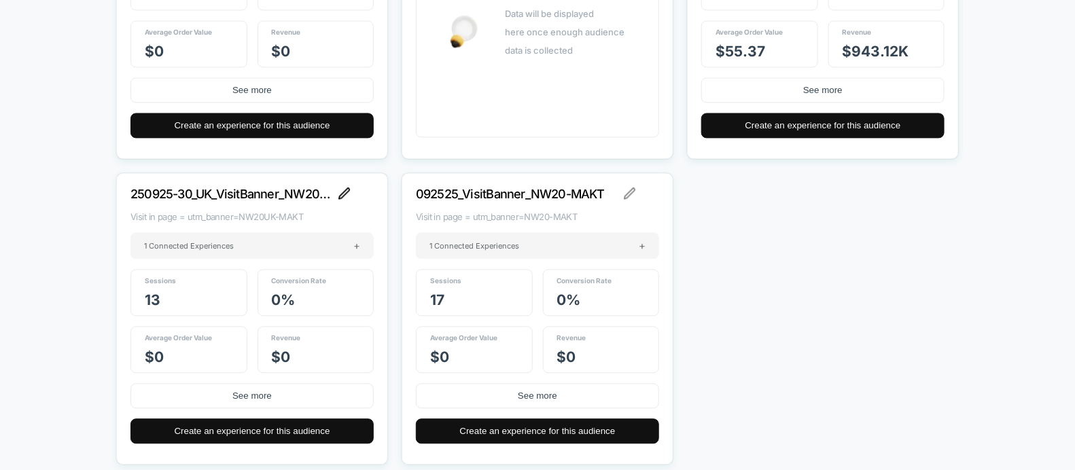
click at [345, 196] on img at bounding box center [344, 194] width 12 height 12
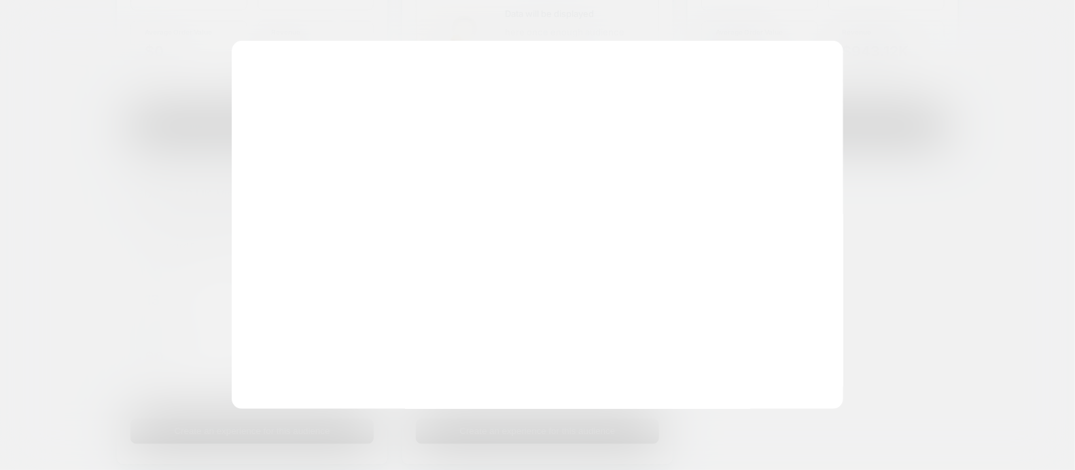
click at [447, 249] on div "**********" at bounding box center [538, 225] width 612 height 368
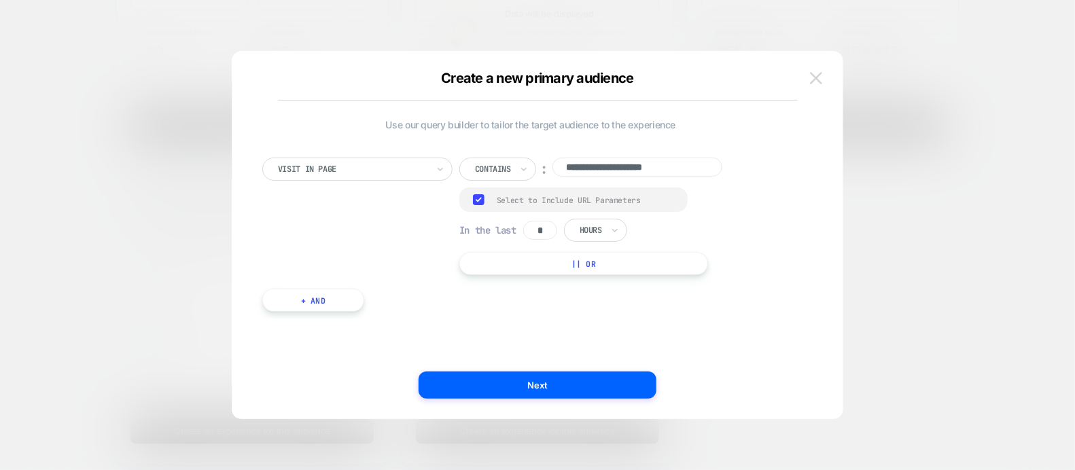
click at [816, 74] on img at bounding box center [816, 78] width 12 height 12
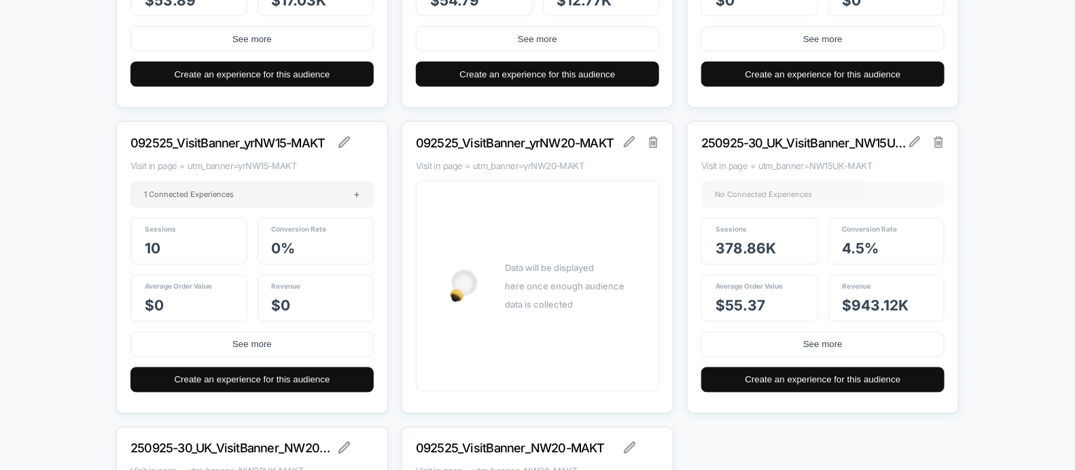
scroll to position [20245, 0]
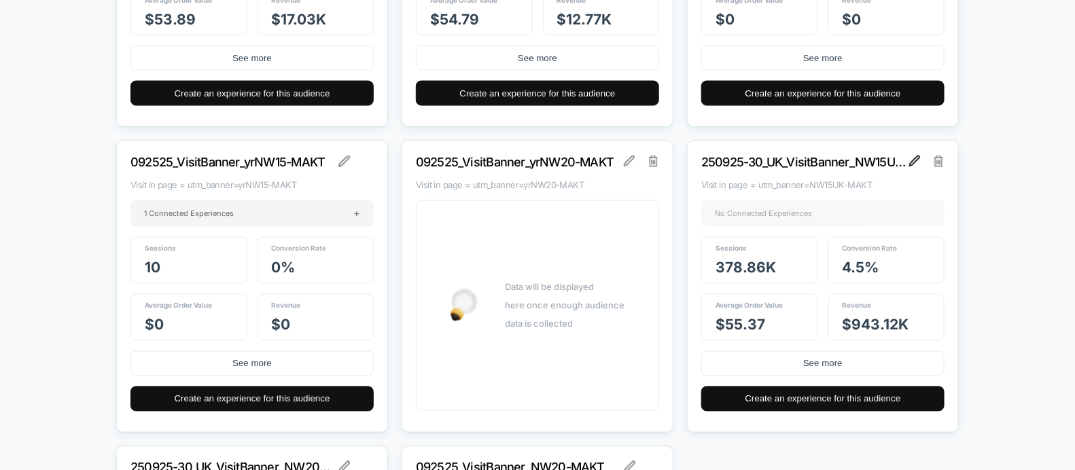
click at [919, 161] on img at bounding box center [914, 161] width 11 height 11
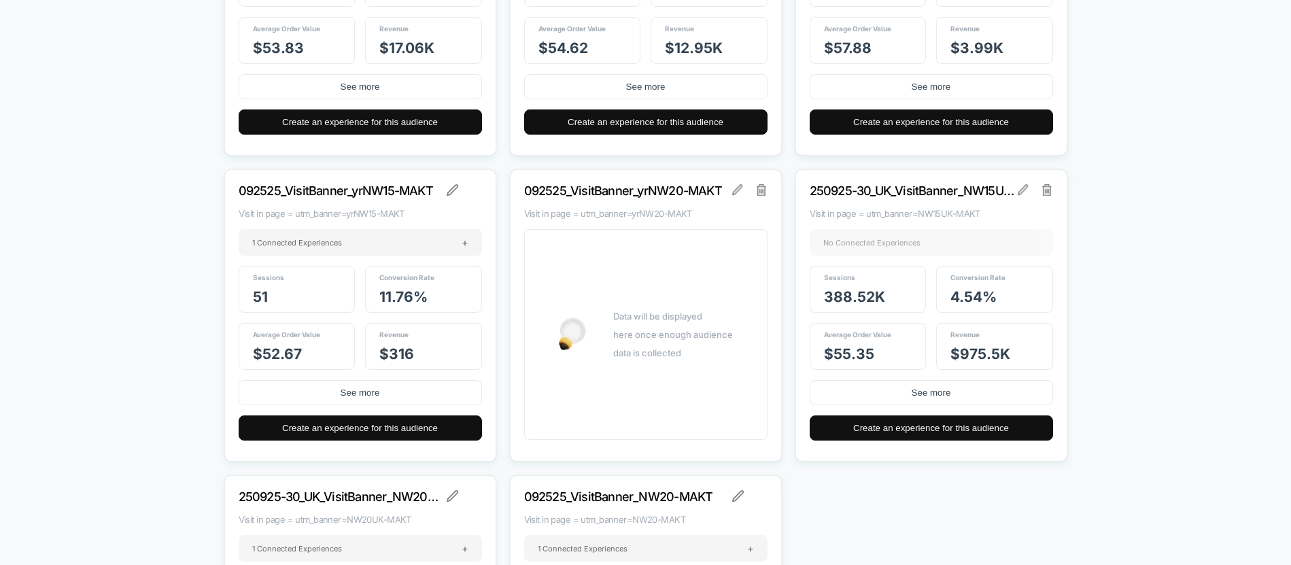
scroll to position [20191, 0]
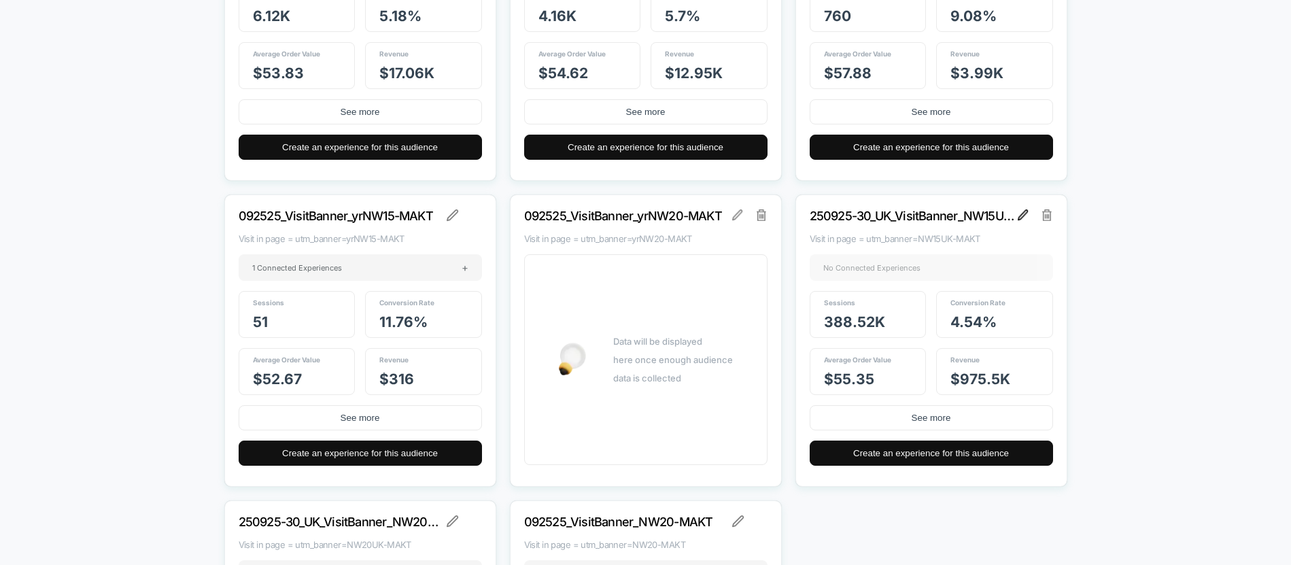
click at [1023, 214] on img at bounding box center [1023, 214] width 11 height 11
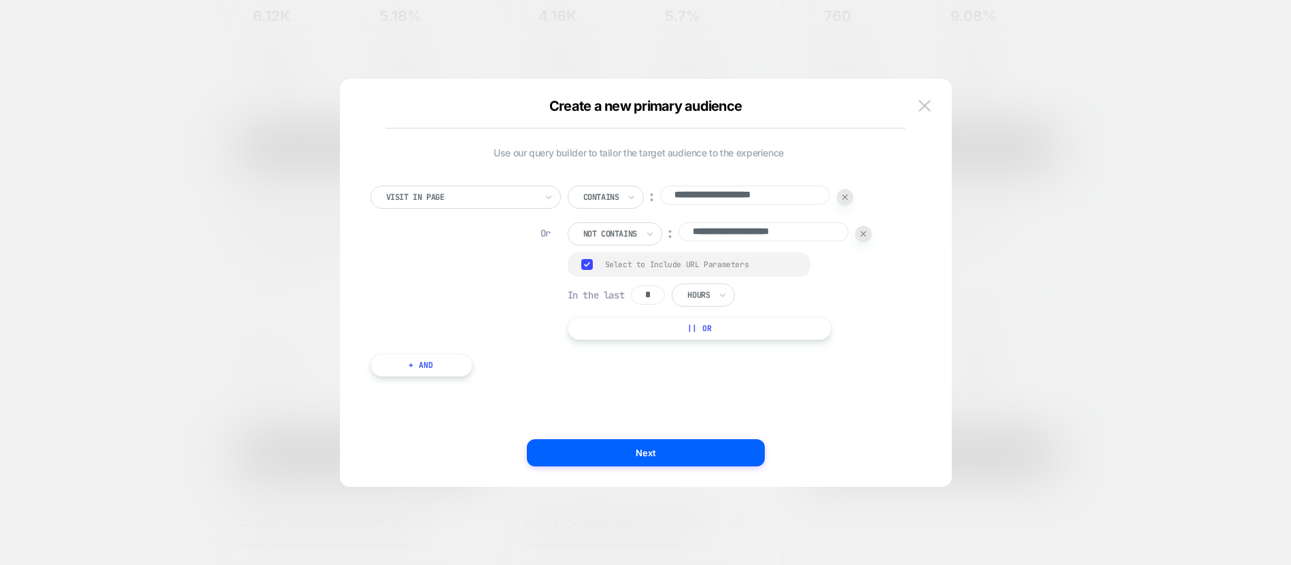
click at [866, 235] on img at bounding box center [863, 233] width 5 height 5
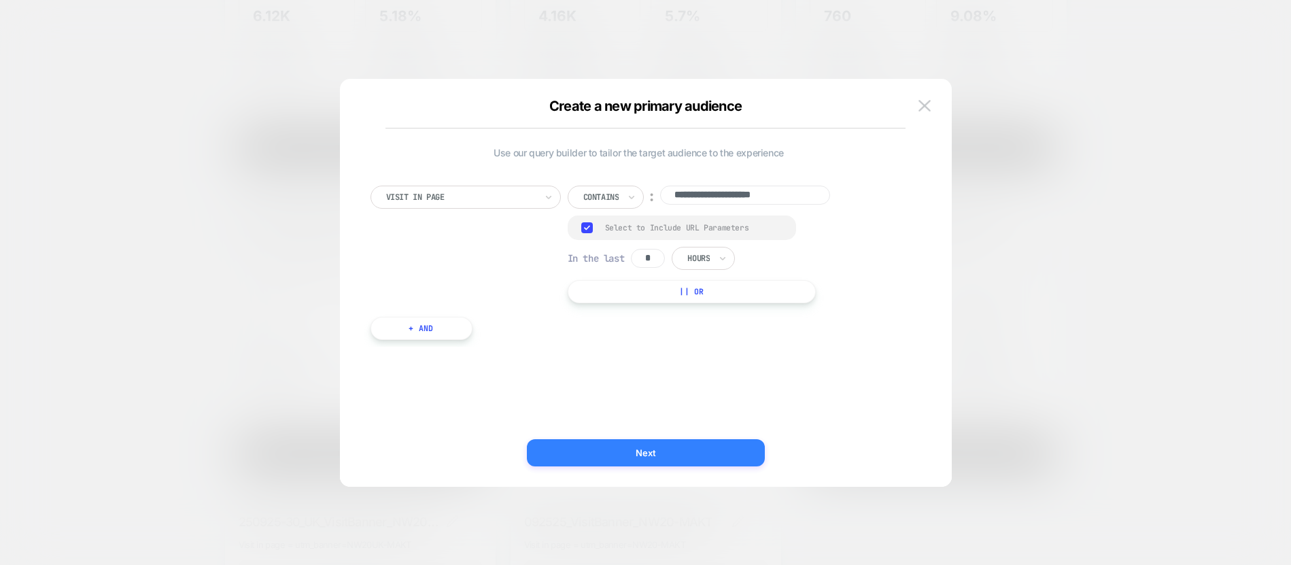
click at [577, 453] on button "Next" at bounding box center [646, 452] width 238 height 27
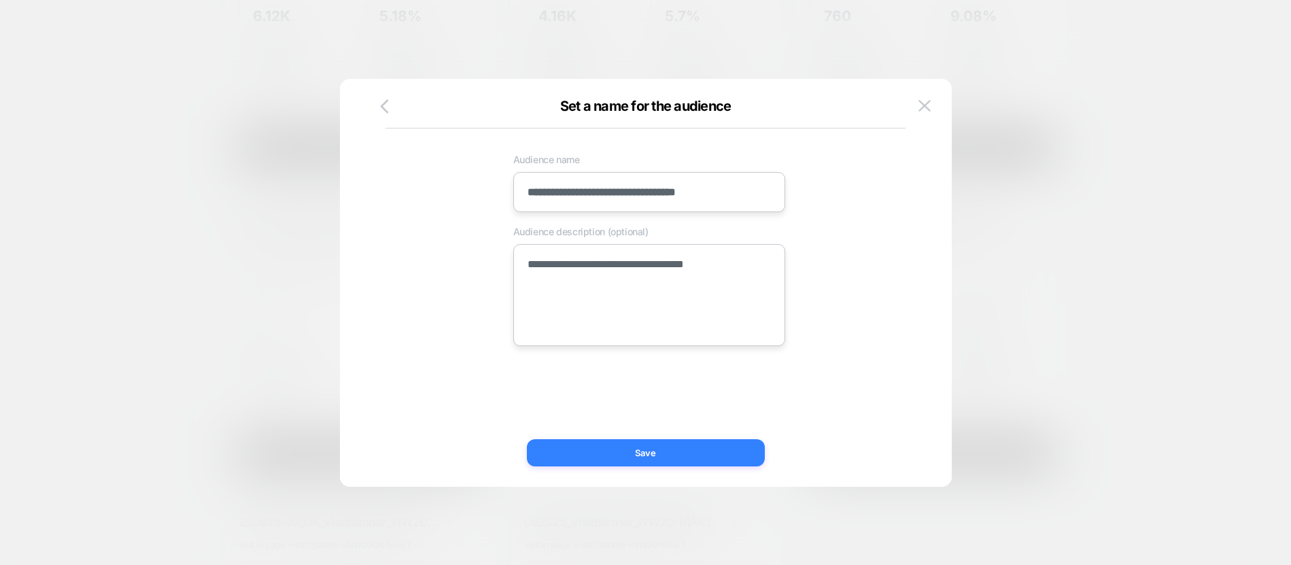
click at [577, 453] on button "Save" at bounding box center [646, 452] width 238 height 27
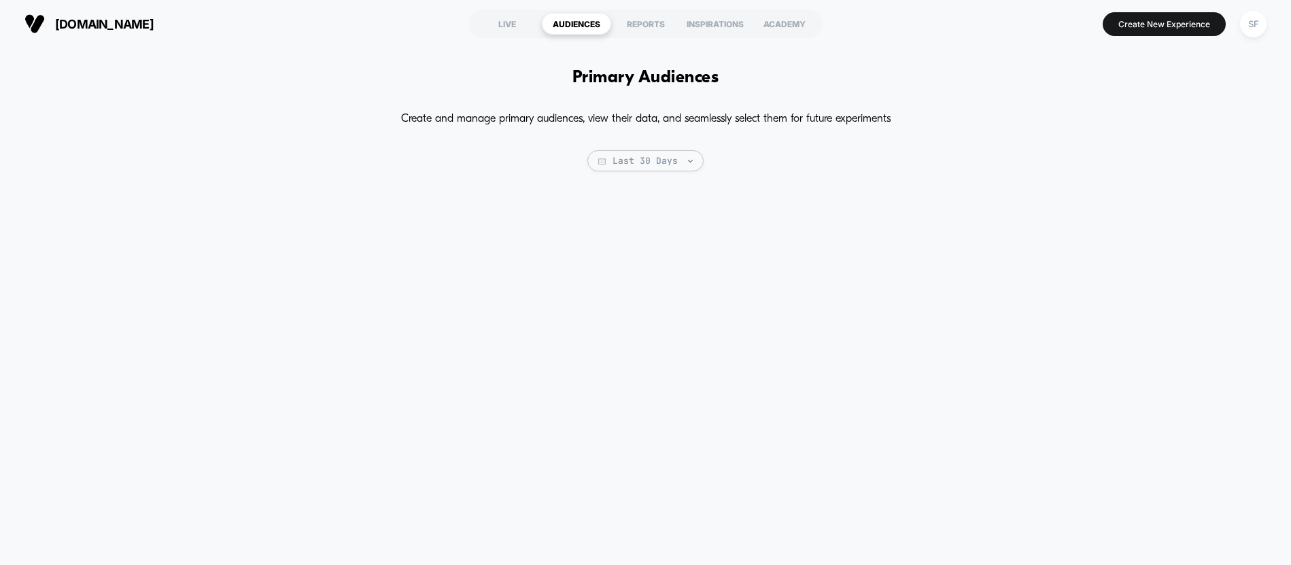
scroll to position [0, 0]
type textarea "*"
